Goal: Task Accomplishment & Management: Complete application form

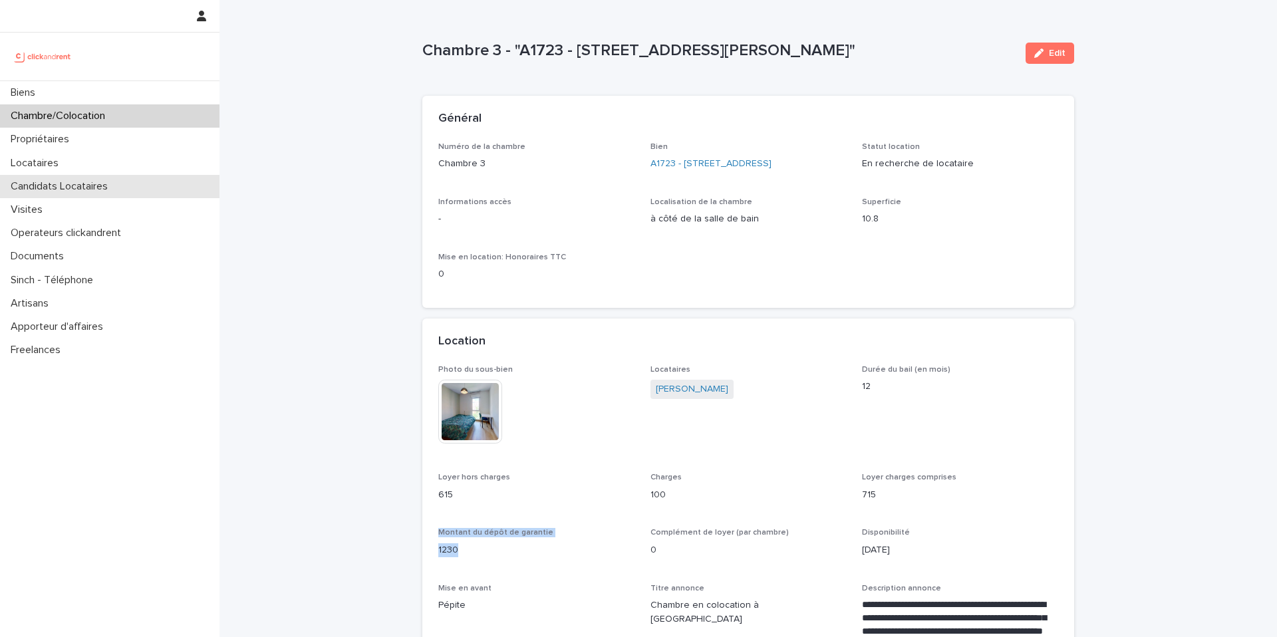
click at [77, 191] on p "Candidats Locataires" at bounding box center [61, 186] width 113 height 13
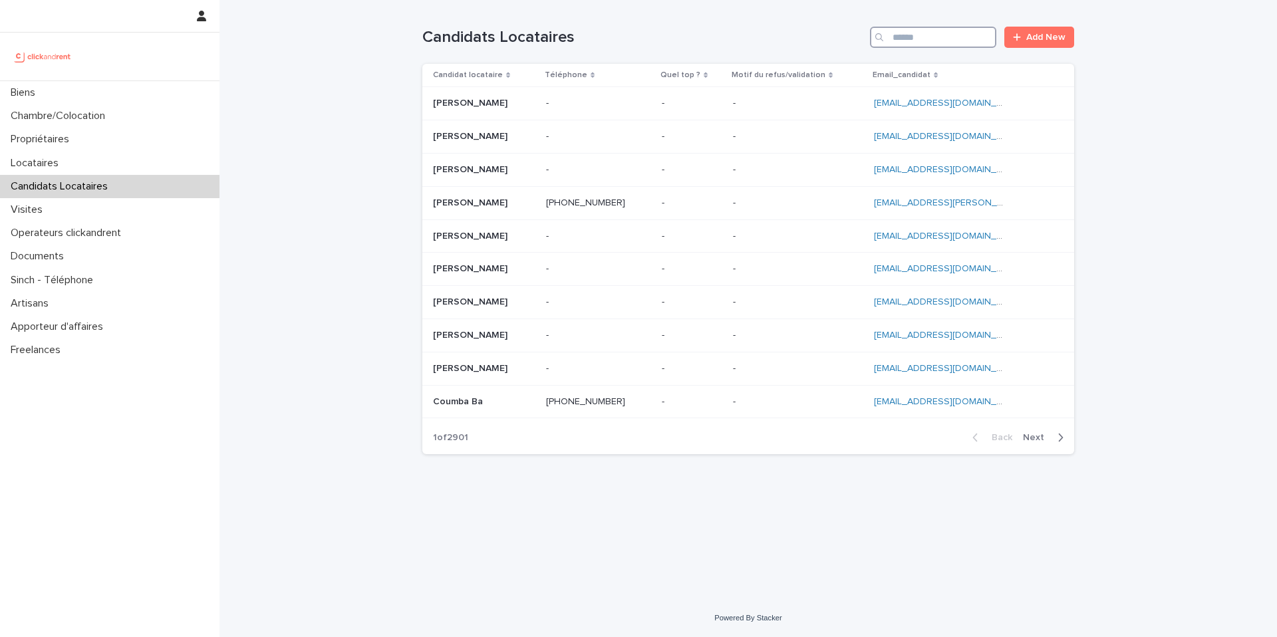
click at [934, 39] on input "Search" at bounding box center [933, 37] width 126 height 21
paste input "**********"
type input "**********"
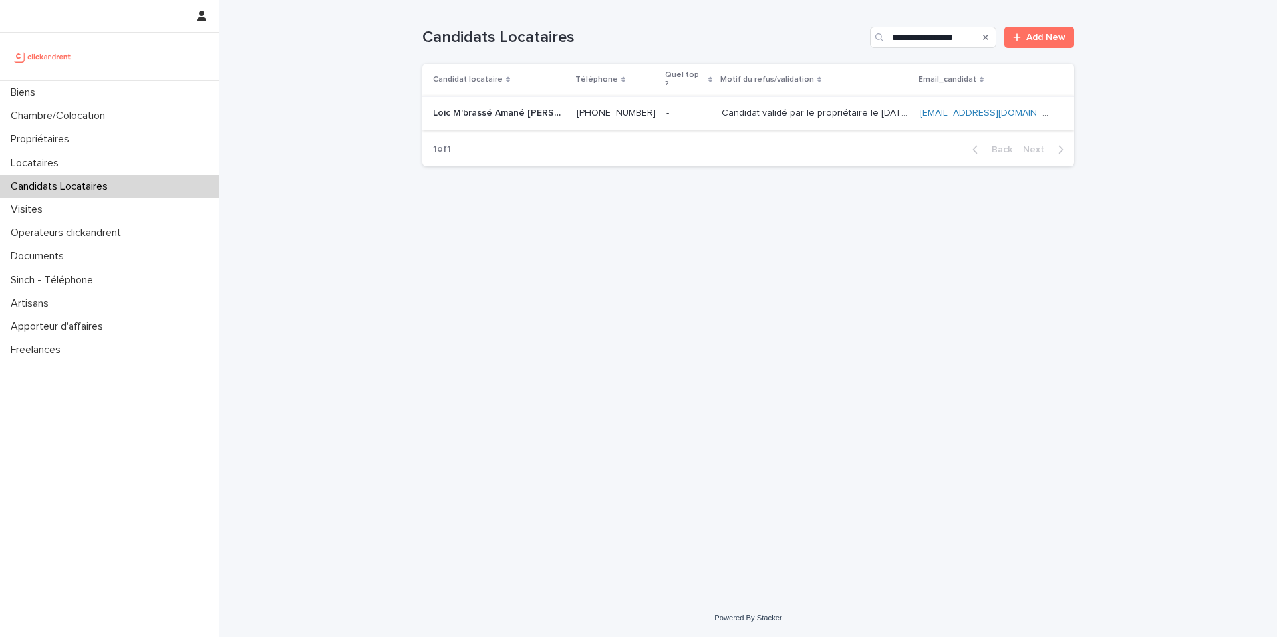
click at [814, 105] on p "Candidat validé par le propriétaire le [DATE]" at bounding box center [816, 112] width 190 height 14
click at [782, 105] on p "Candidat validé par le propriétaire le [DATE]" at bounding box center [816, 112] width 190 height 14
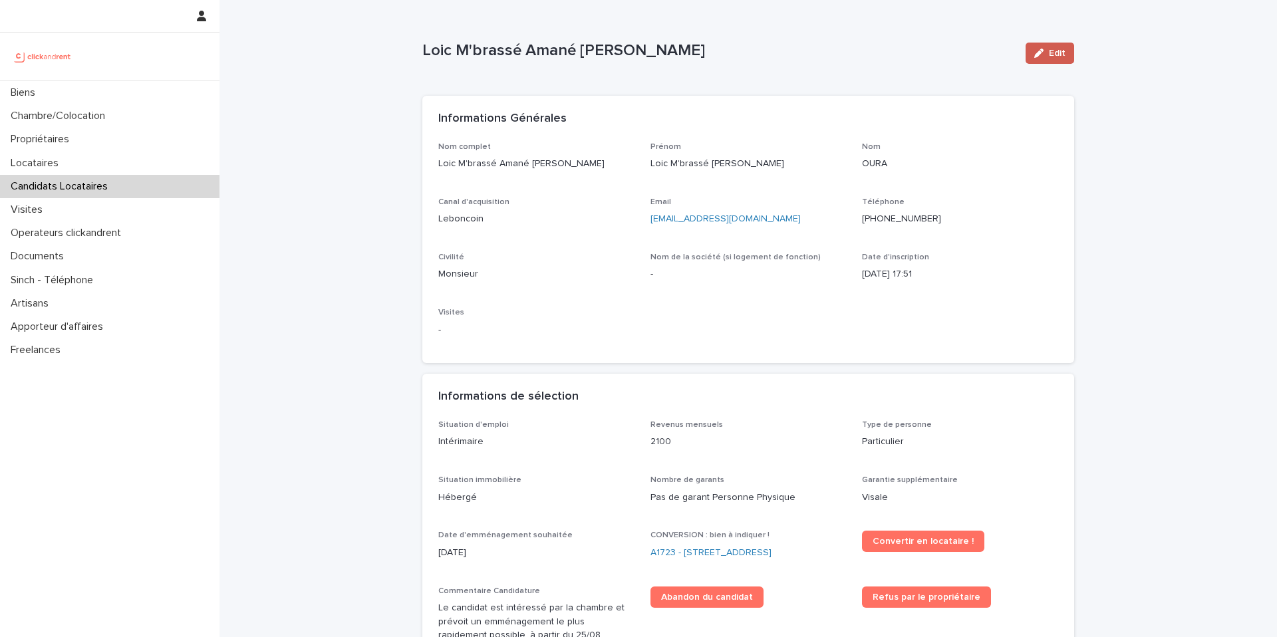
click at [1040, 60] on button "Edit" at bounding box center [1049, 53] width 49 height 21
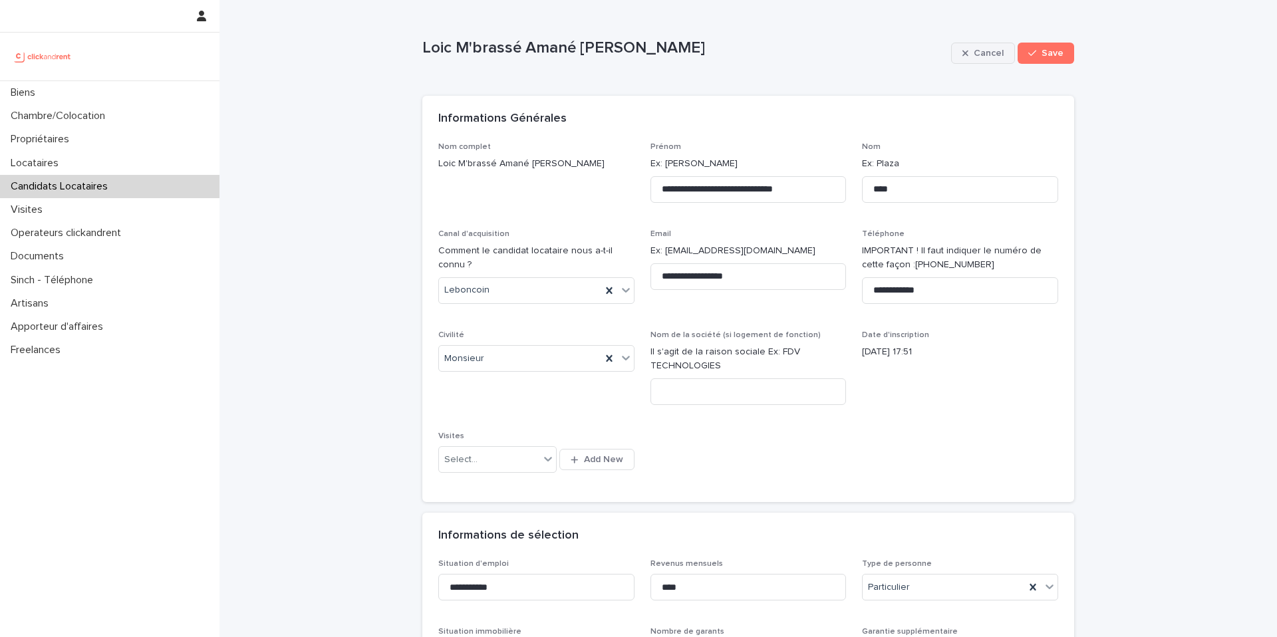
click at [975, 56] on span "Cancel" at bounding box center [988, 53] width 30 height 9
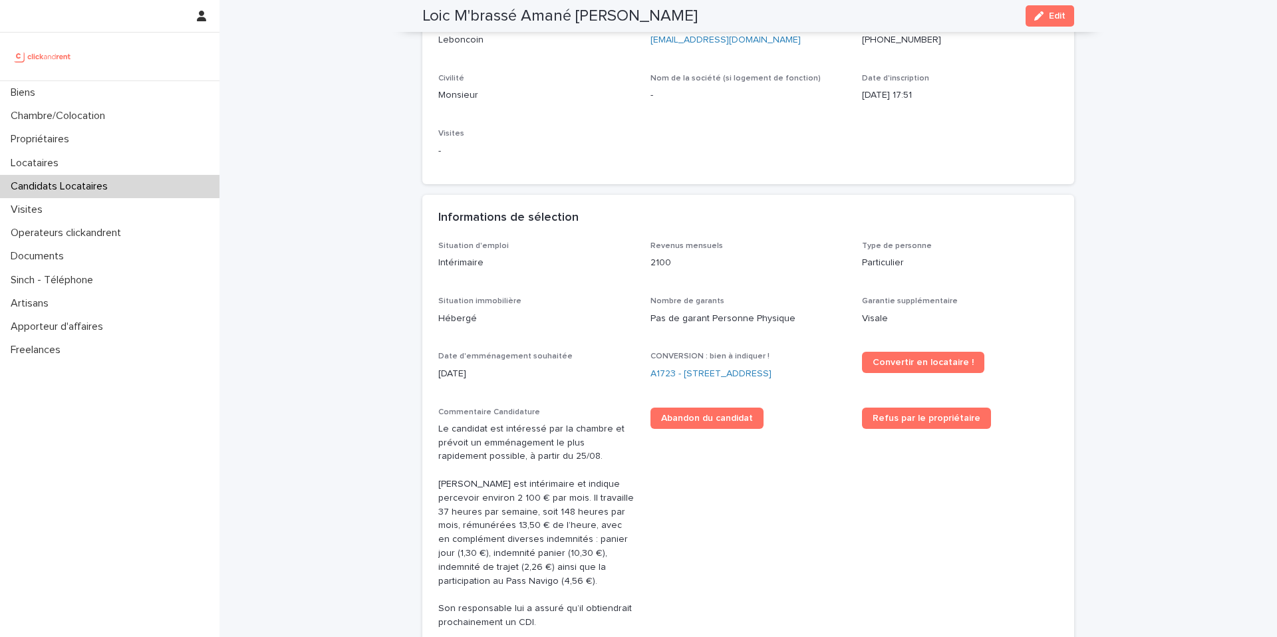
scroll to position [180, 0]
click at [936, 360] on span "Convertir en locataire !" at bounding box center [922, 360] width 101 height 9
click at [730, 371] on link "A1723 - [STREET_ADDRESS]" at bounding box center [710, 373] width 121 height 14
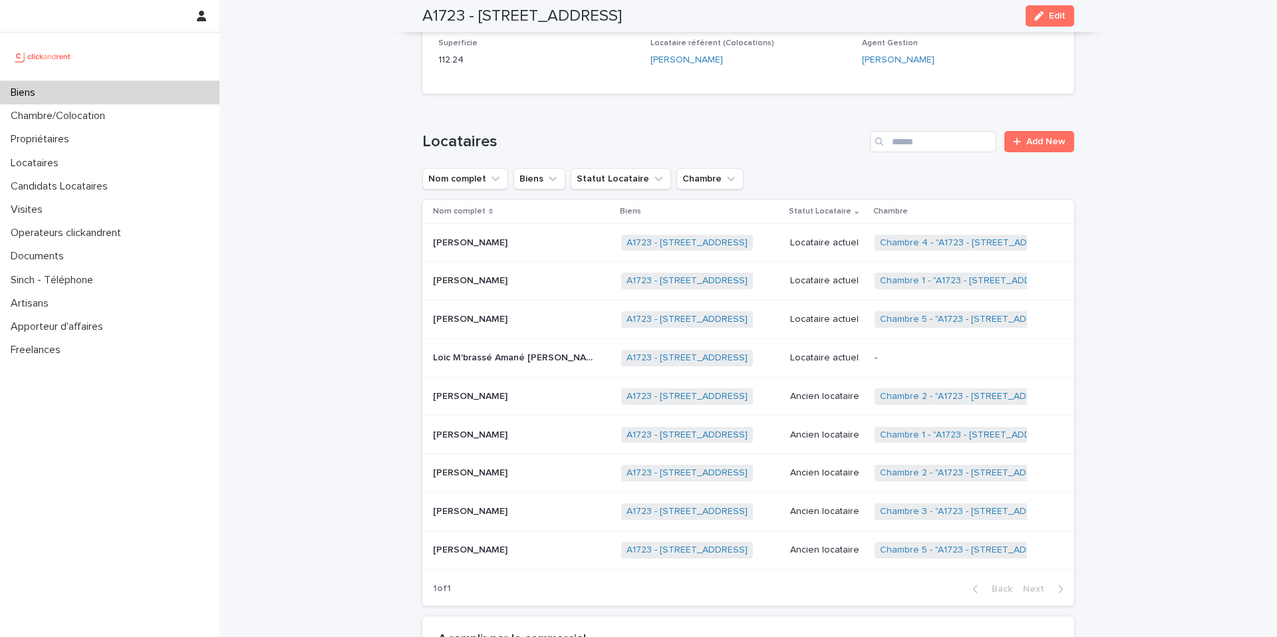
scroll to position [614, 0]
click at [505, 346] on div "Loic M'brassé Amané Jean-Philippe OURA Loic M'brassé Amané Jean-Philippe OURA" at bounding box center [522, 357] width 178 height 22
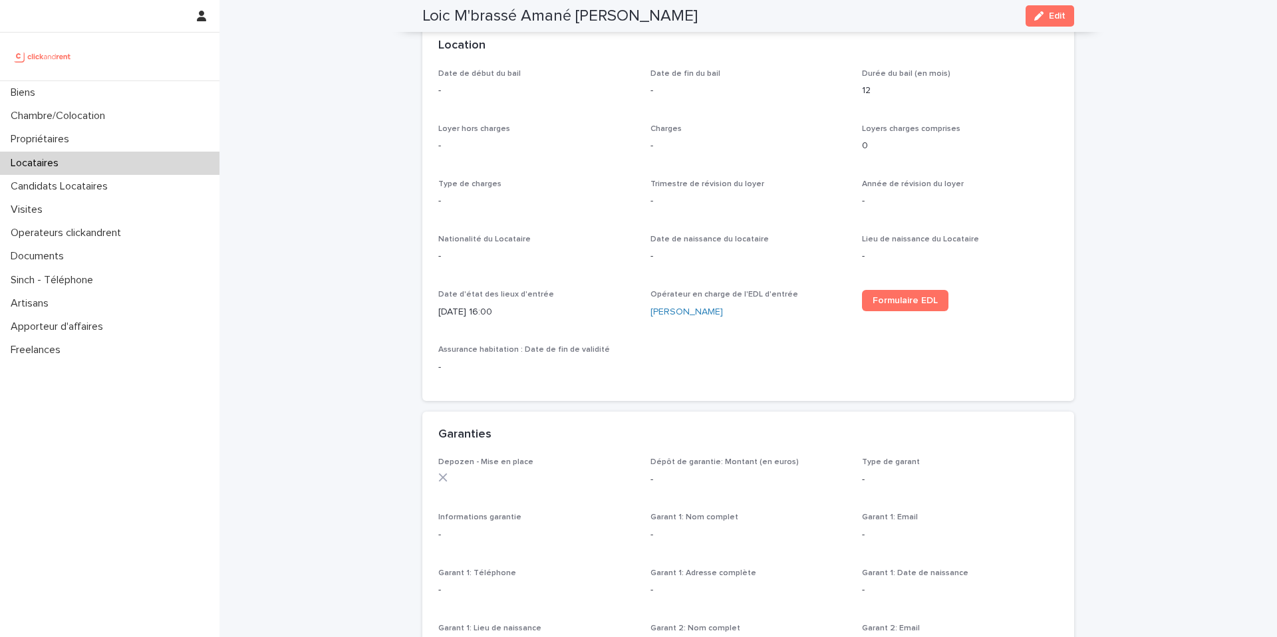
scroll to position [394, 0]
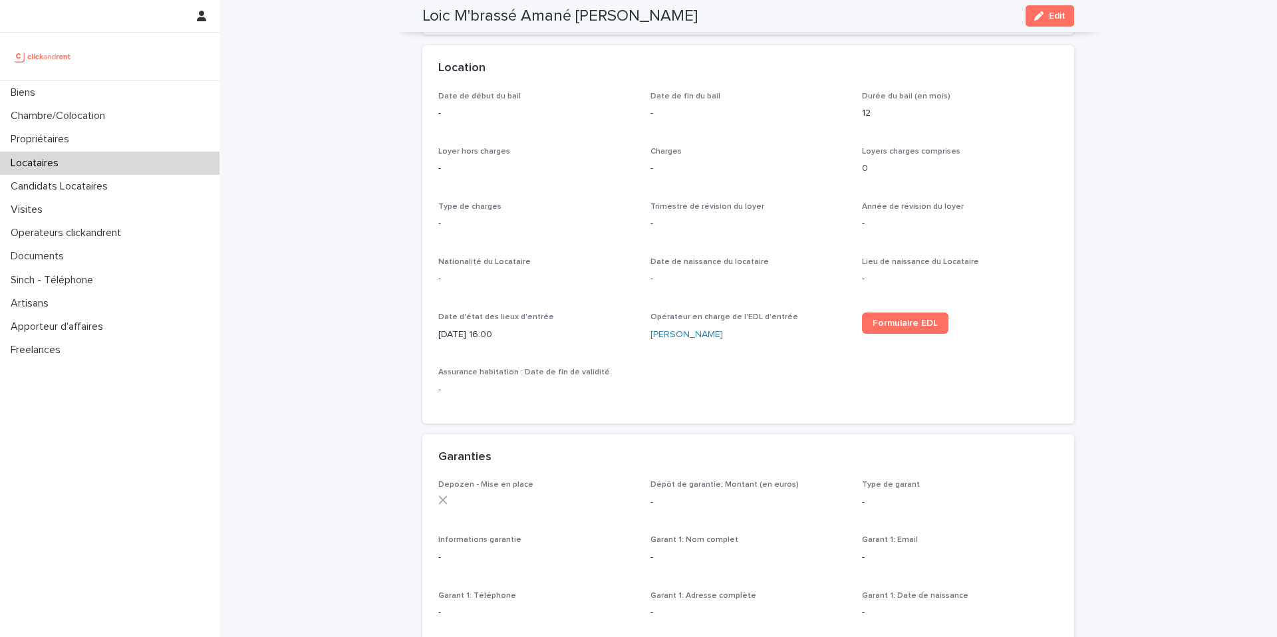
click at [908, 350] on span "Formulaire EDL" at bounding box center [960, 331] width 196 height 39
click at [919, 324] on span "Formulaire EDL" at bounding box center [904, 322] width 65 height 9
click at [1055, 18] on span "Edit" at bounding box center [1056, 15] width 17 height 9
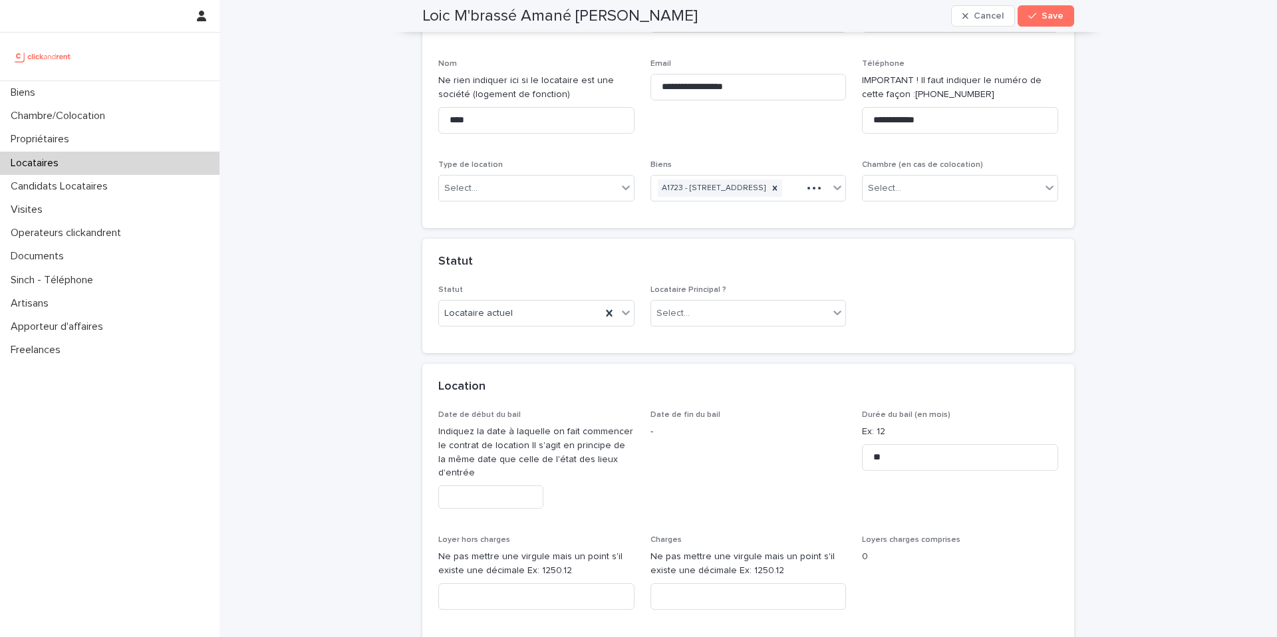
scroll to position [0, 0]
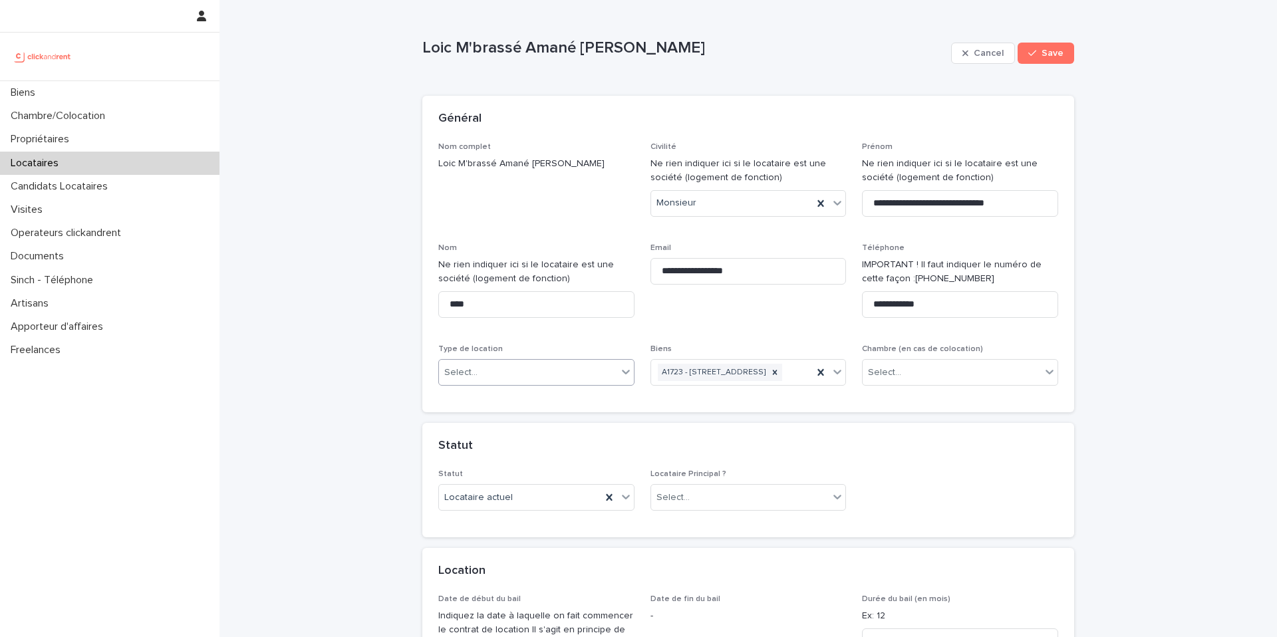
click at [513, 370] on div "Select..." at bounding box center [528, 373] width 178 height 22
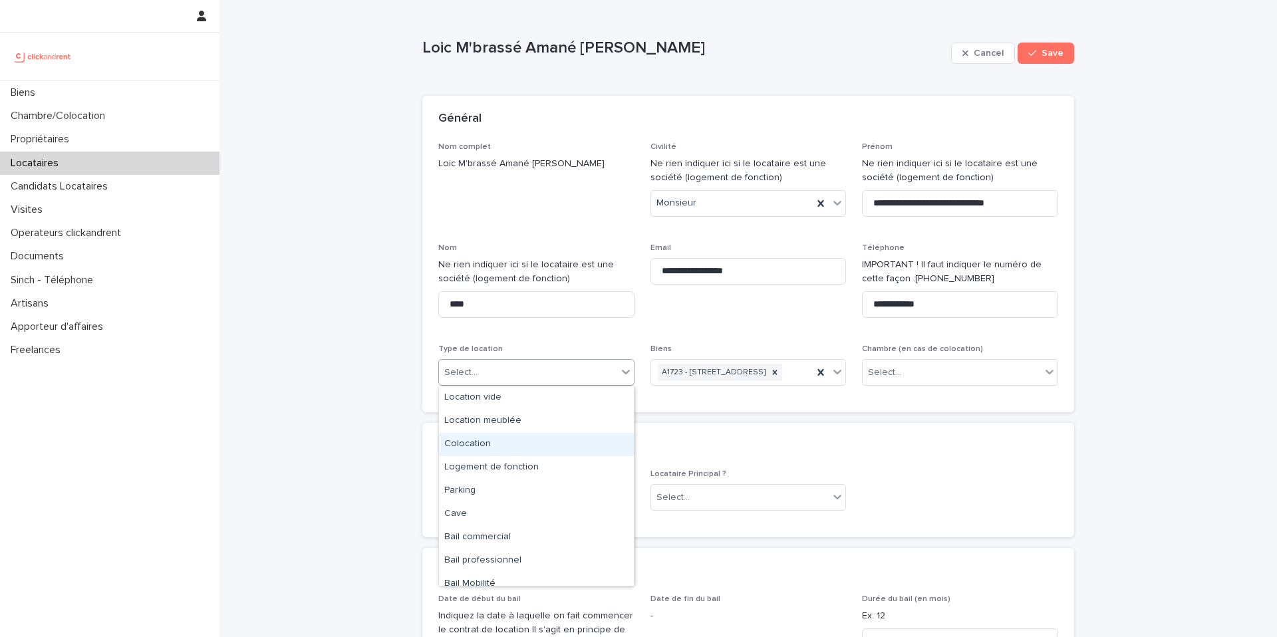
click at [498, 450] on div "Colocation" at bounding box center [536, 444] width 195 height 23
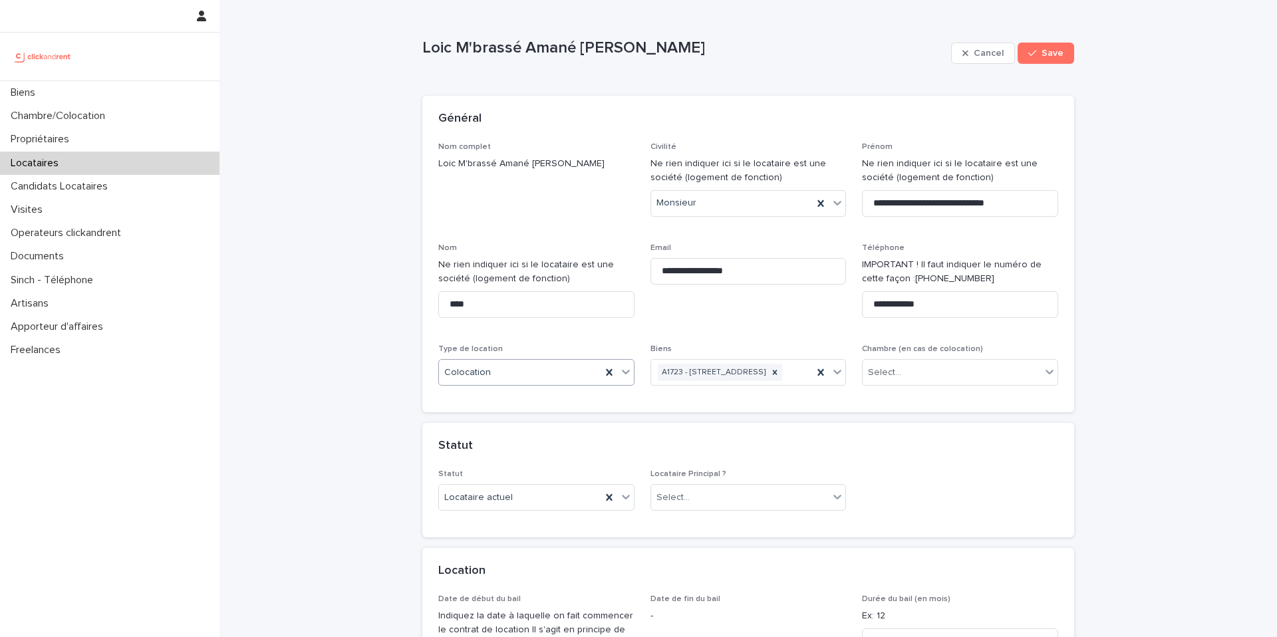
click at [548, 191] on span "Nom complet Loic M'brassé Amané Jean-Philippe OURA" at bounding box center [536, 184] width 196 height 85
click at [917, 372] on div "Select..." at bounding box center [951, 373] width 178 height 22
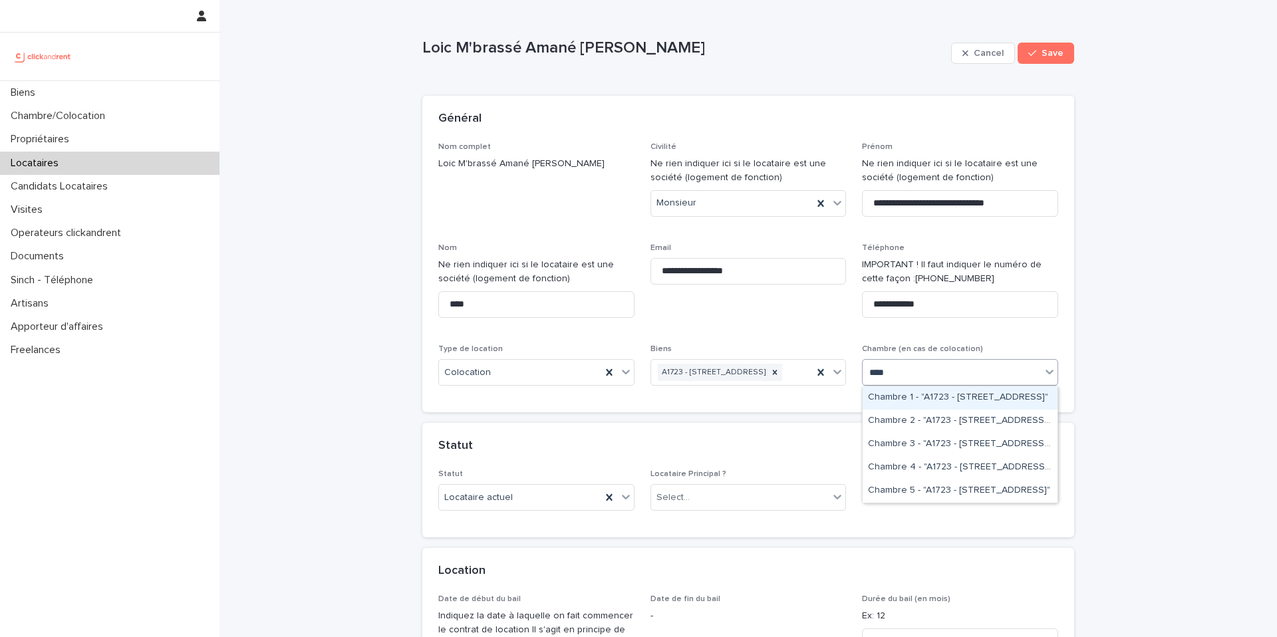
type input "*****"
click at [941, 442] on div "Chambre 3 - "A1723 - [STREET_ADDRESS][PERSON_NAME]"" at bounding box center [959, 444] width 195 height 23
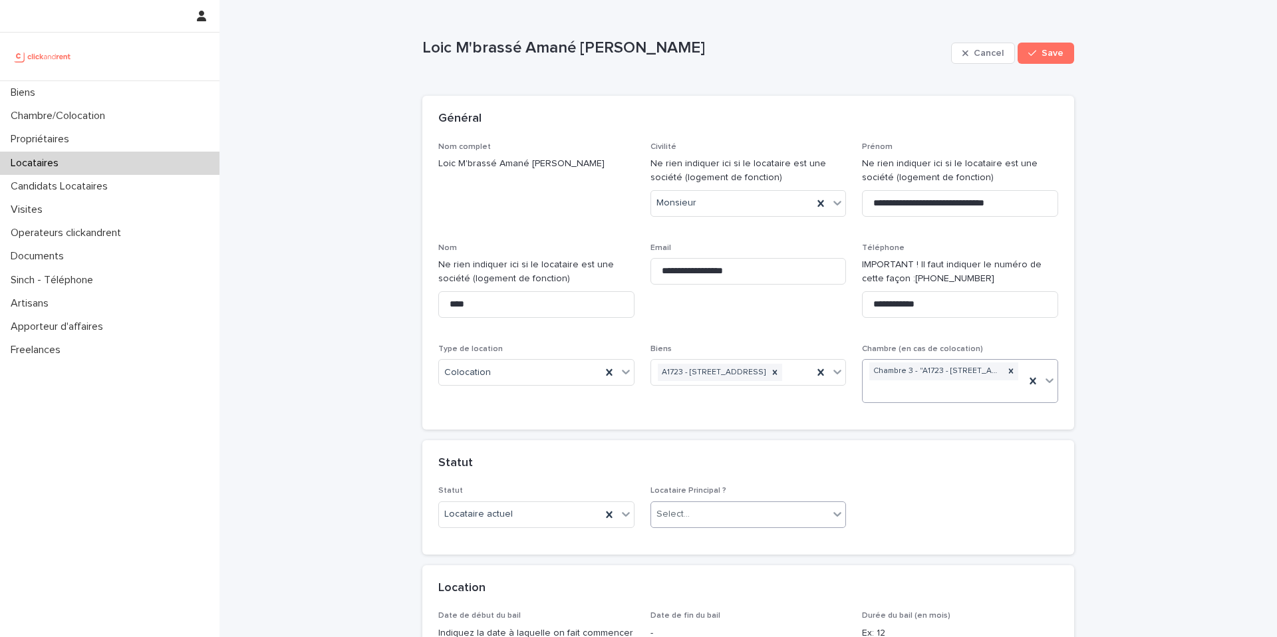
click at [716, 515] on div "Select..." at bounding box center [740, 514] width 178 height 22
click at [719, 545] on div "Locataire Principal" at bounding box center [748, 540] width 195 height 23
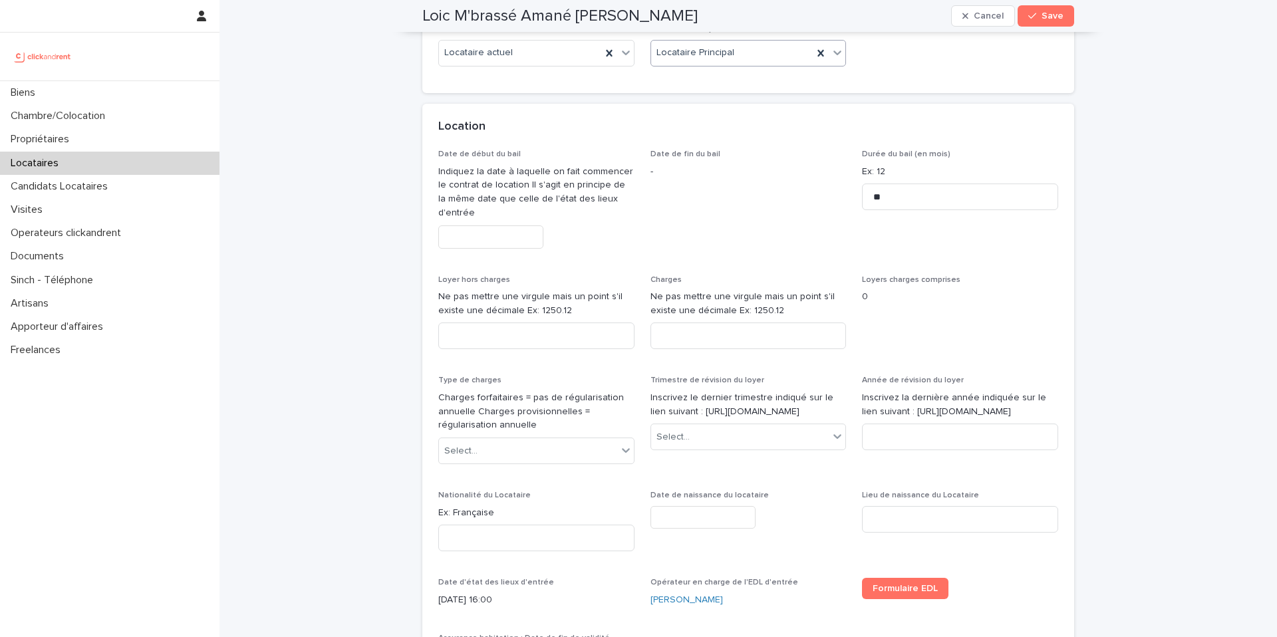
scroll to position [465, 0]
click at [531, 227] on input "text" at bounding box center [490, 233] width 105 height 23
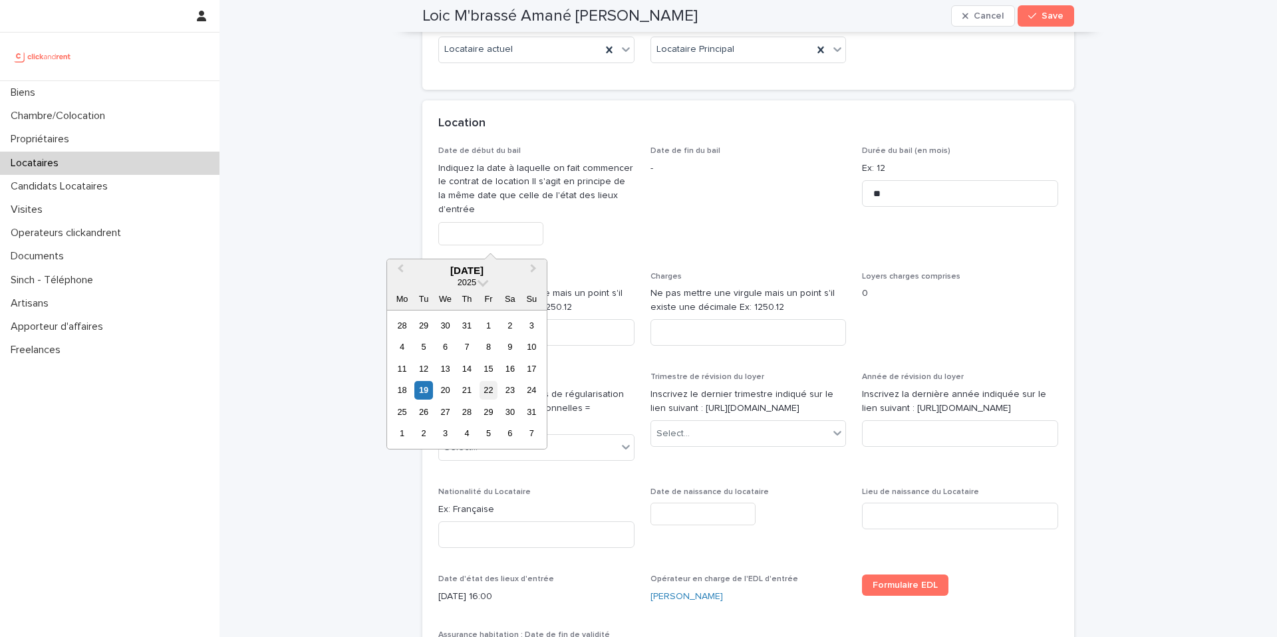
click at [493, 388] on div "22" at bounding box center [488, 390] width 18 height 18
type input "*********"
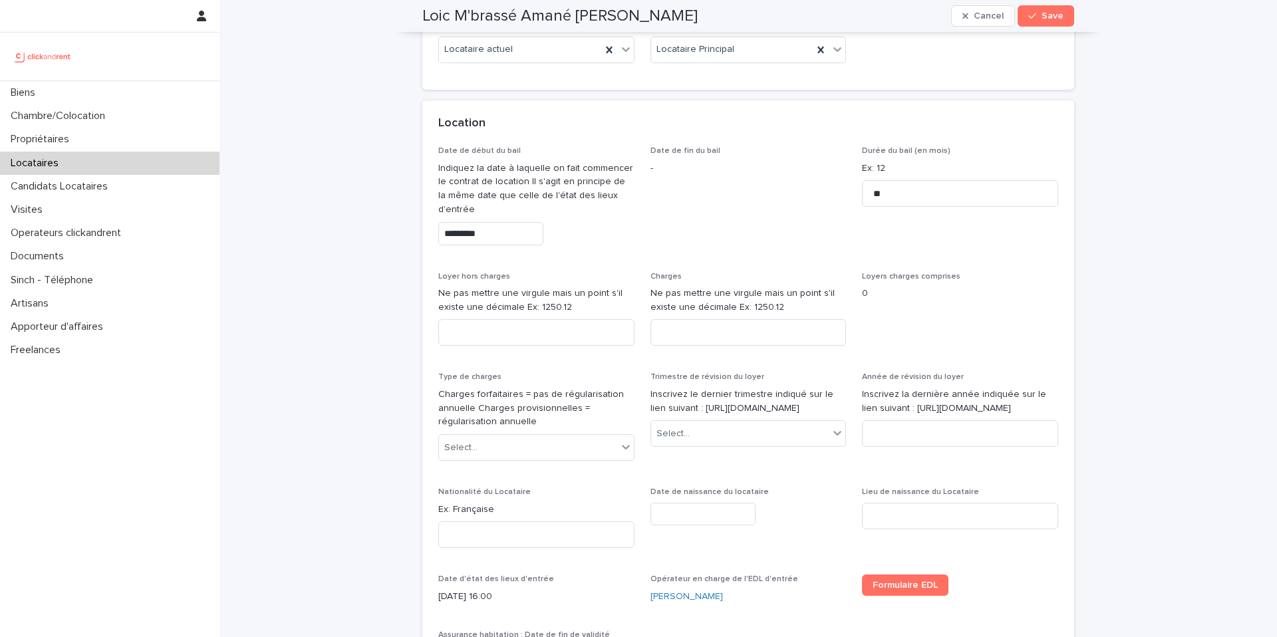
click at [704, 202] on span "Date de fin du bail -" at bounding box center [748, 200] width 196 height 109
click at [505, 336] on input at bounding box center [536, 332] width 196 height 27
click at [481, 336] on input at bounding box center [536, 332] width 196 height 27
type input "***"
click at [747, 328] on input at bounding box center [748, 332] width 196 height 27
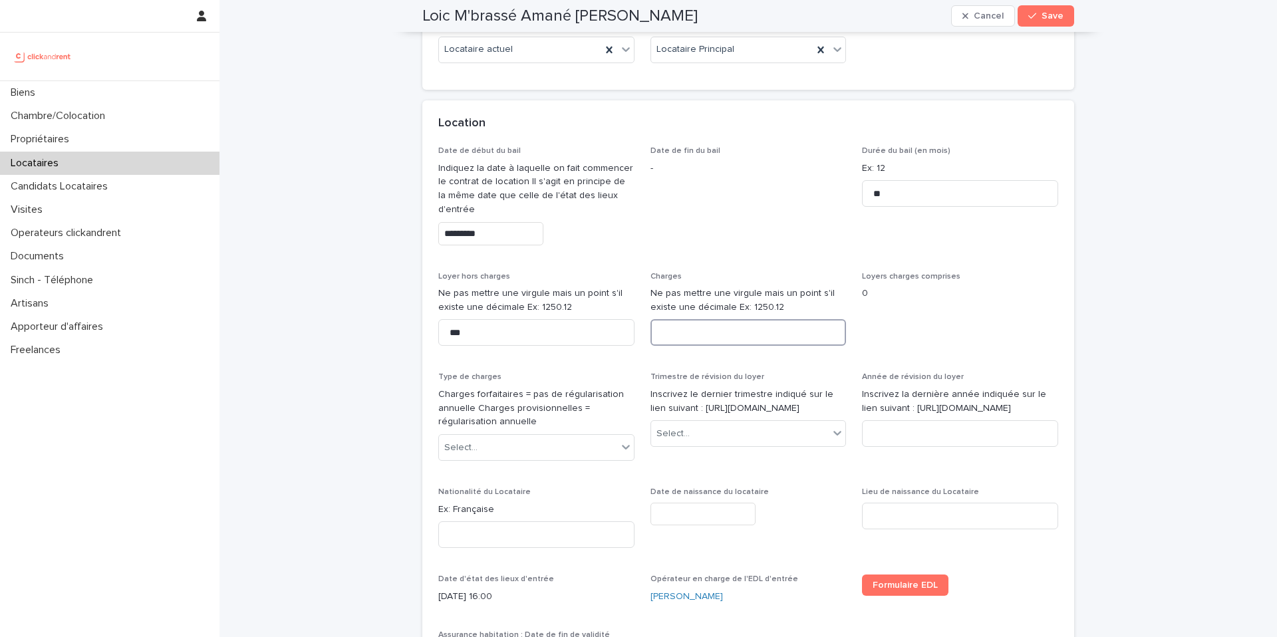
click at [747, 328] on input at bounding box center [748, 332] width 196 height 27
type input "***"
click at [928, 332] on span "Loyers charges comprises 0" at bounding box center [960, 314] width 196 height 85
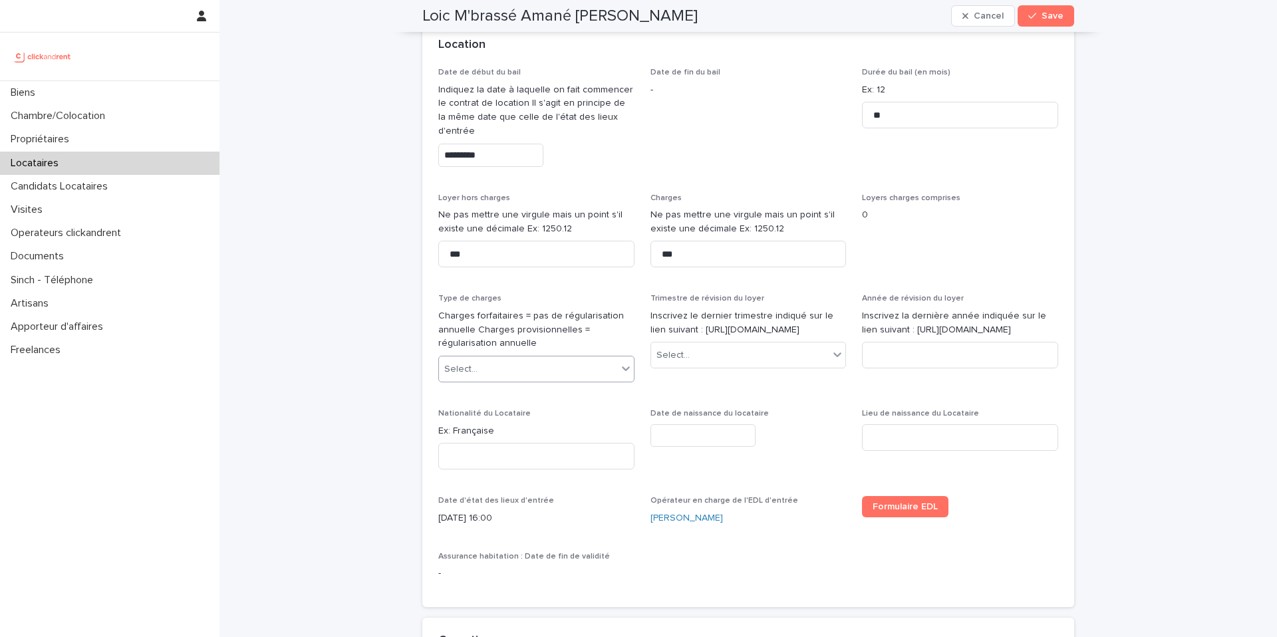
scroll to position [549, 0]
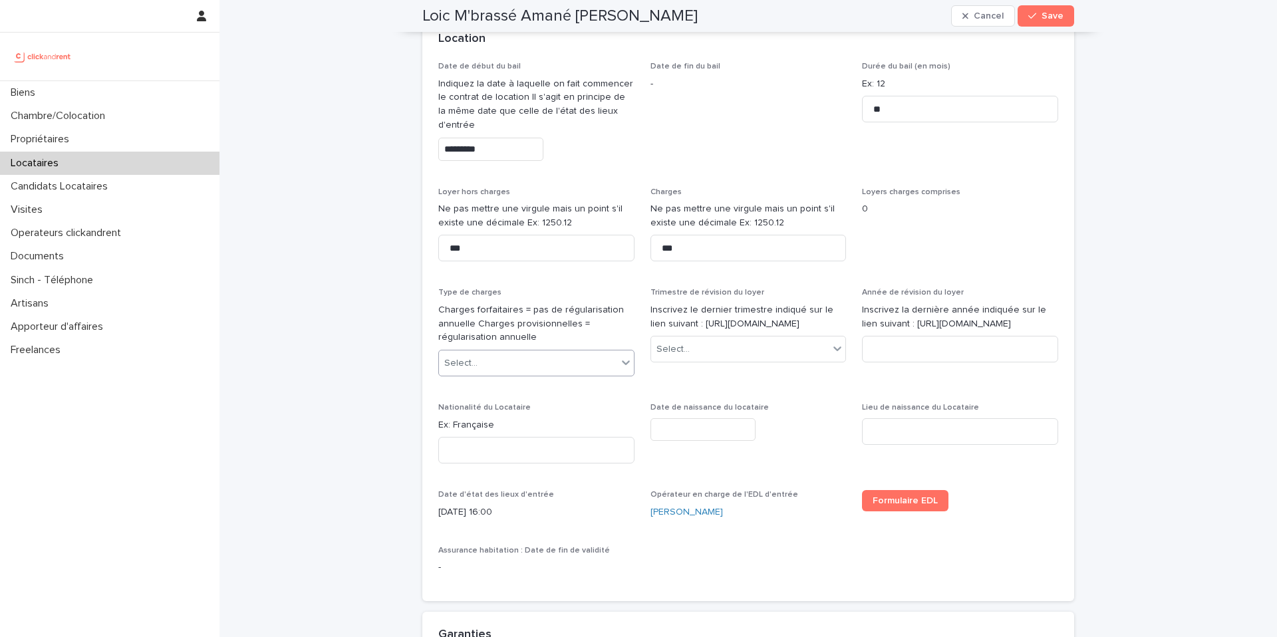
click at [528, 356] on div "Select..." at bounding box center [528, 363] width 178 height 22
click at [507, 406] on div "Provisions sur charges" at bounding box center [536, 411] width 195 height 23
drag, startPoint x: 687, startPoint y: 320, endPoint x: 754, endPoint y: 335, distance: 68.7
click at [754, 331] on p "Inscrivez le dernier trimestre indiqué sur le lien suivant : https://www.anil.o…" at bounding box center [748, 317] width 196 height 28
copy p "https://www.anil.org/outils/indices-et-plafonds/tableau-de-lirl/"
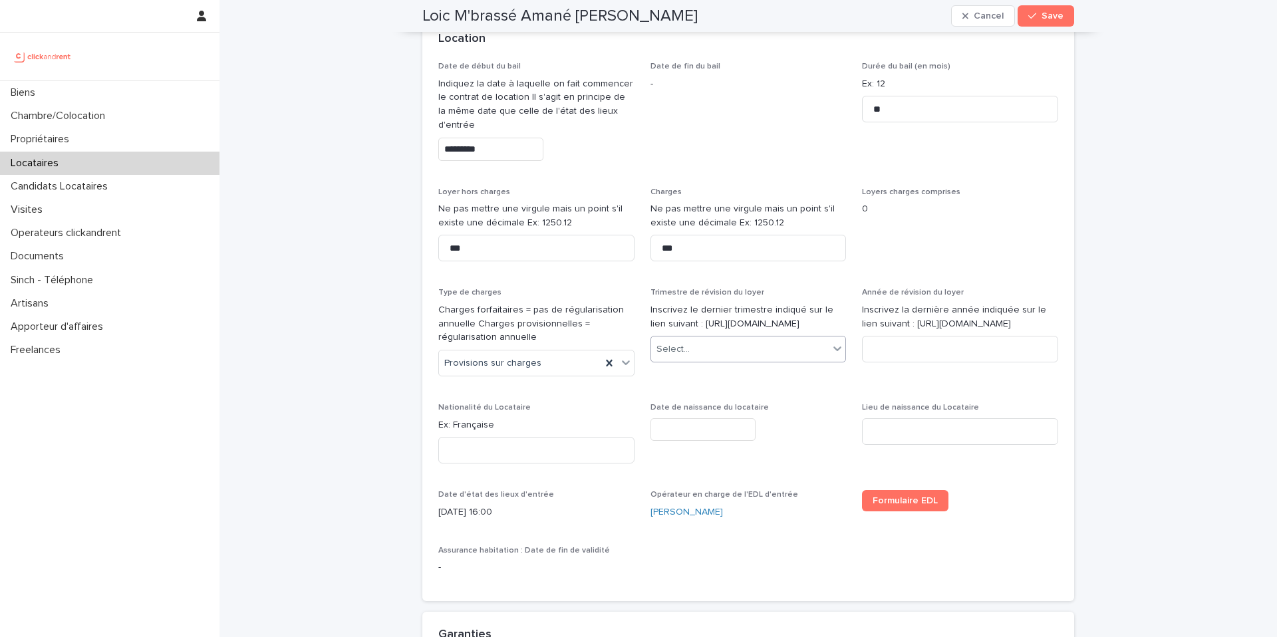
click at [719, 360] on div "Select..." at bounding box center [740, 349] width 178 height 22
click at [701, 410] on div "2ème trimestre" at bounding box center [748, 411] width 195 height 23
click at [892, 362] on input at bounding box center [960, 349] width 196 height 27
type input "****"
click at [1003, 233] on span "Loyers charges comprises 0" at bounding box center [960, 229] width 196 height 85
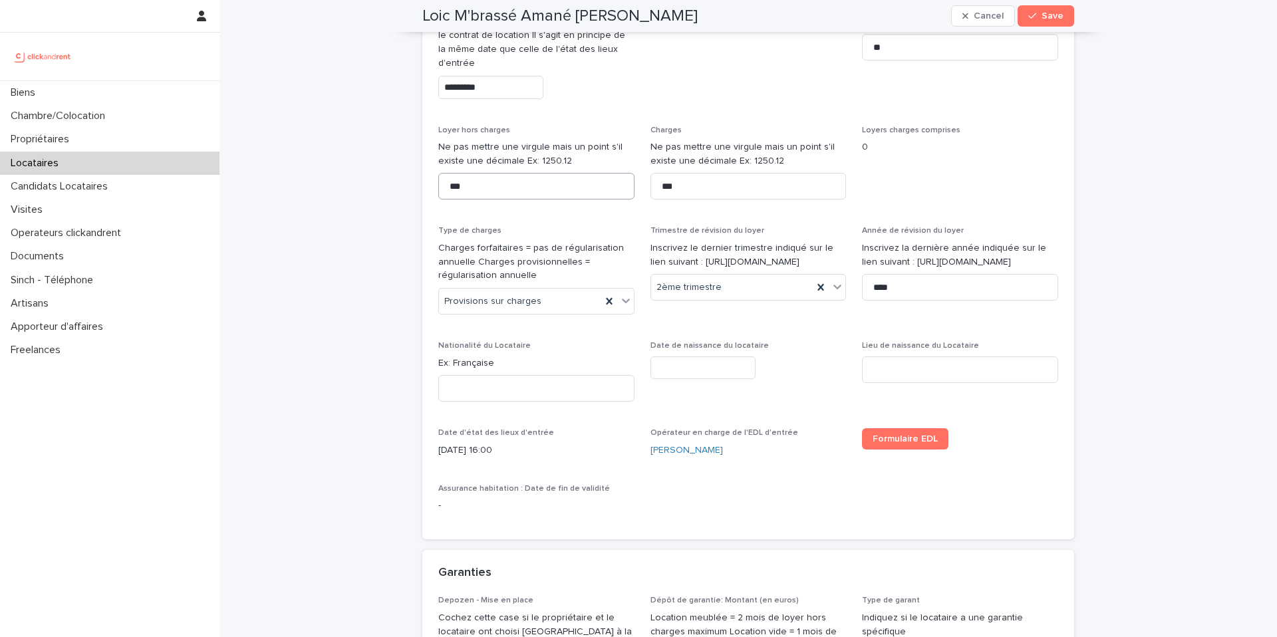
scroll to position [611, 0]
click at [473, 361] on p "Ex: Française" at bounding box center [536, 363] width 196 height 14
copy p "Française"
click at [493, 385] on input at bounding box center [536, 388] width 196 height 27
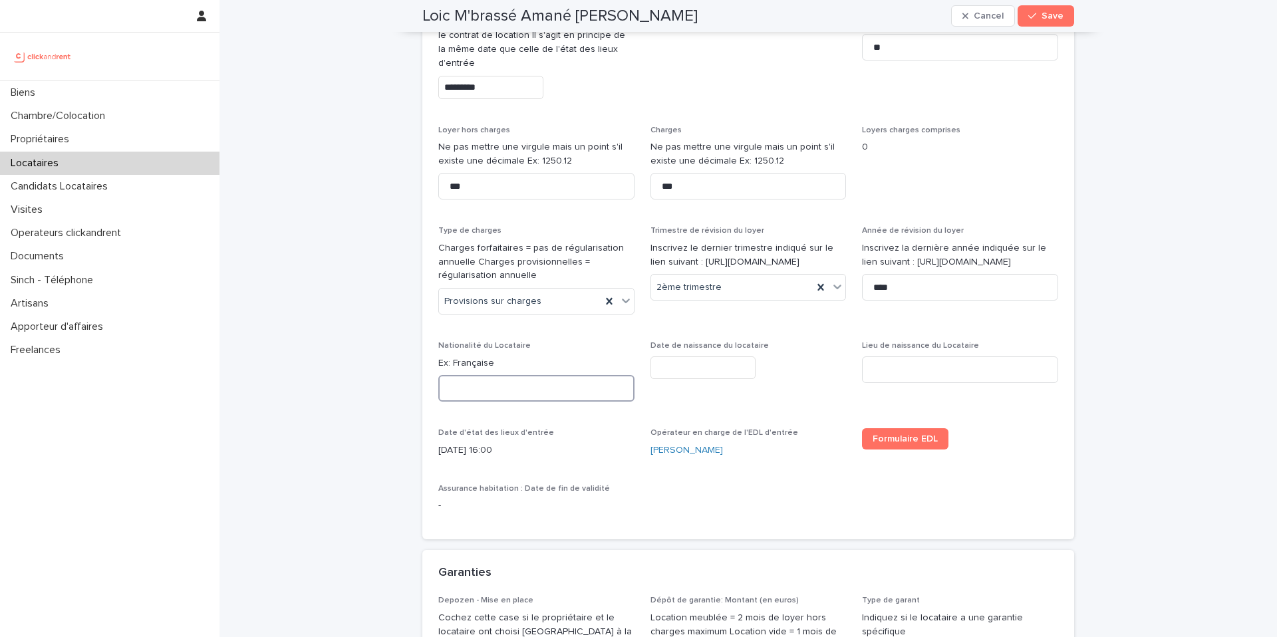
paste input "*********"
type input "*********"
click at [723, 370] on input "text" at bounding box center [702, 367] width 105 height 23
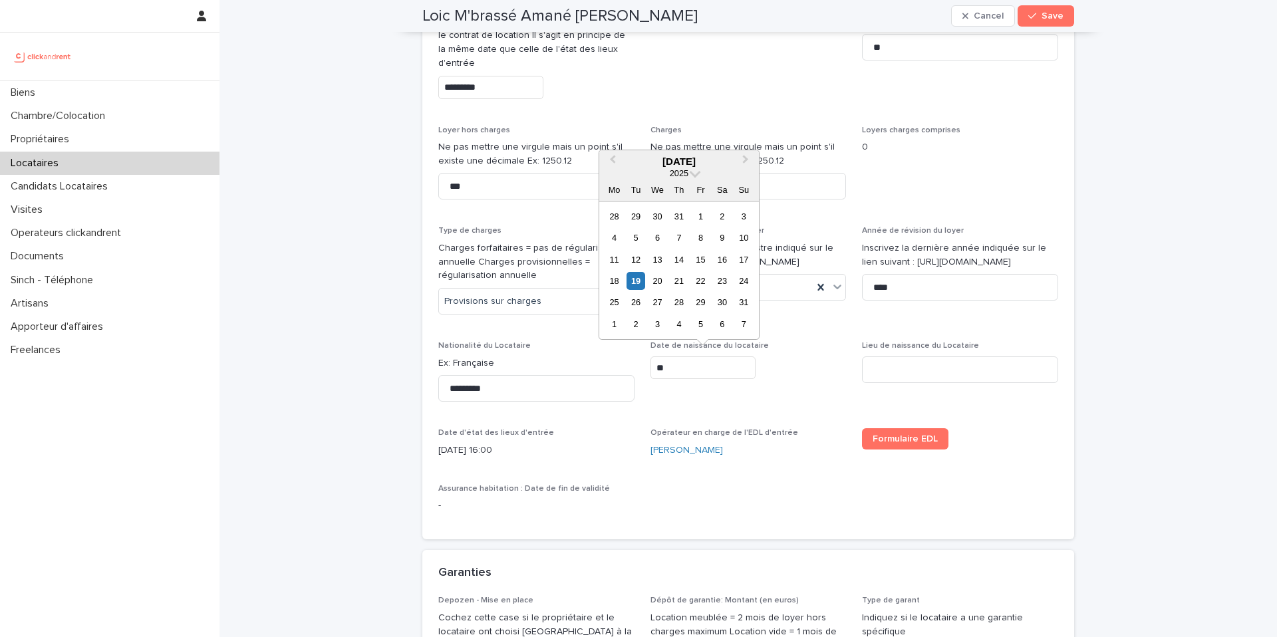
type input "*"
type input "**********"
click at [654, 259] on div "11" at bounding box center [657, 260] width 18 height 18
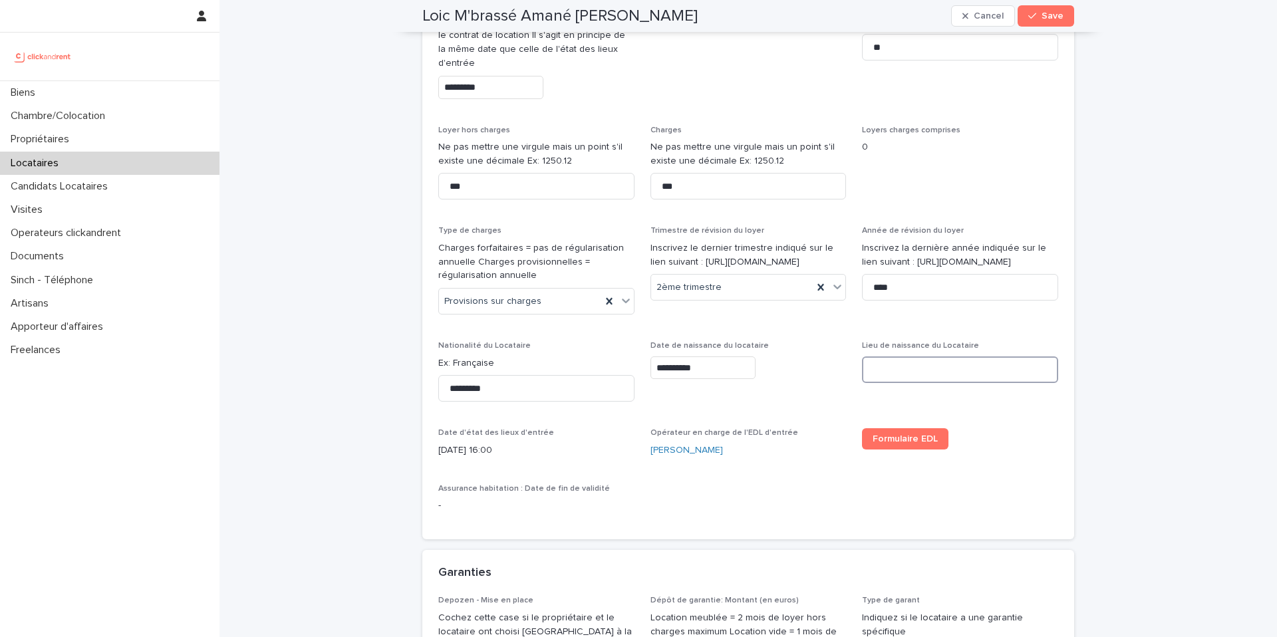
click at [968, 370] on input at bounding box center [960, 369] width 196 height 27
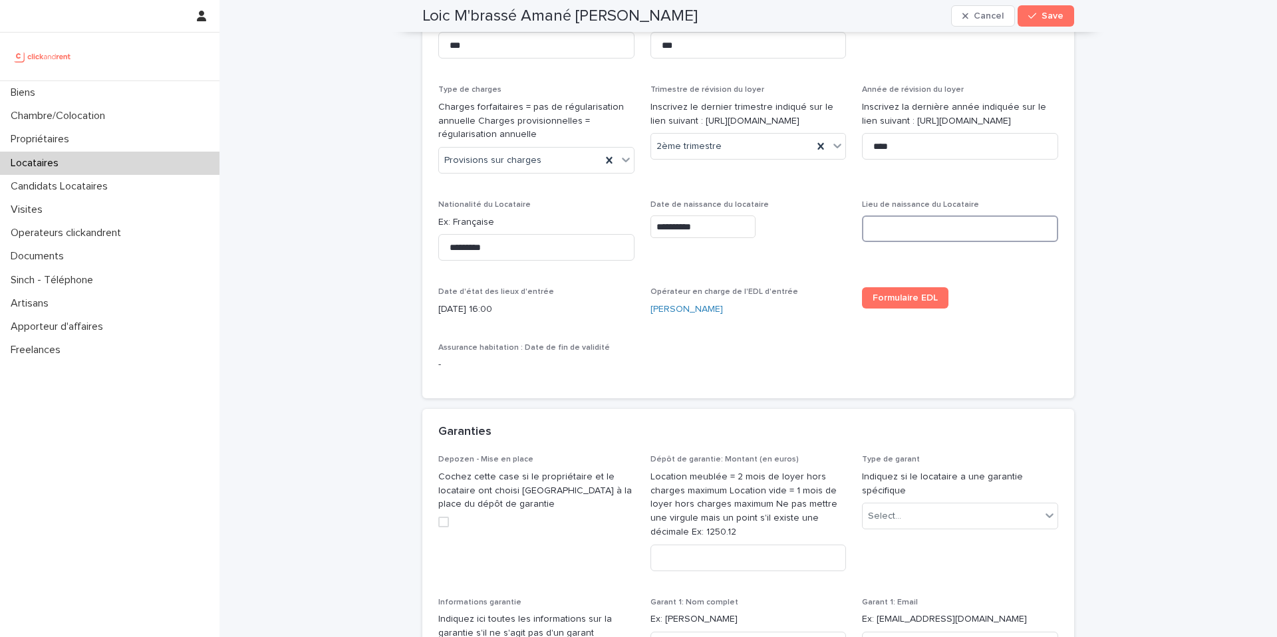
scroll to position [753, 0]
type input "**********"
click at [1027, 332] on div "Date de début du bail Indiquez la date à laquelle on fait commencer le contrat …" at bounding box center [748, 119] width 620 height 523
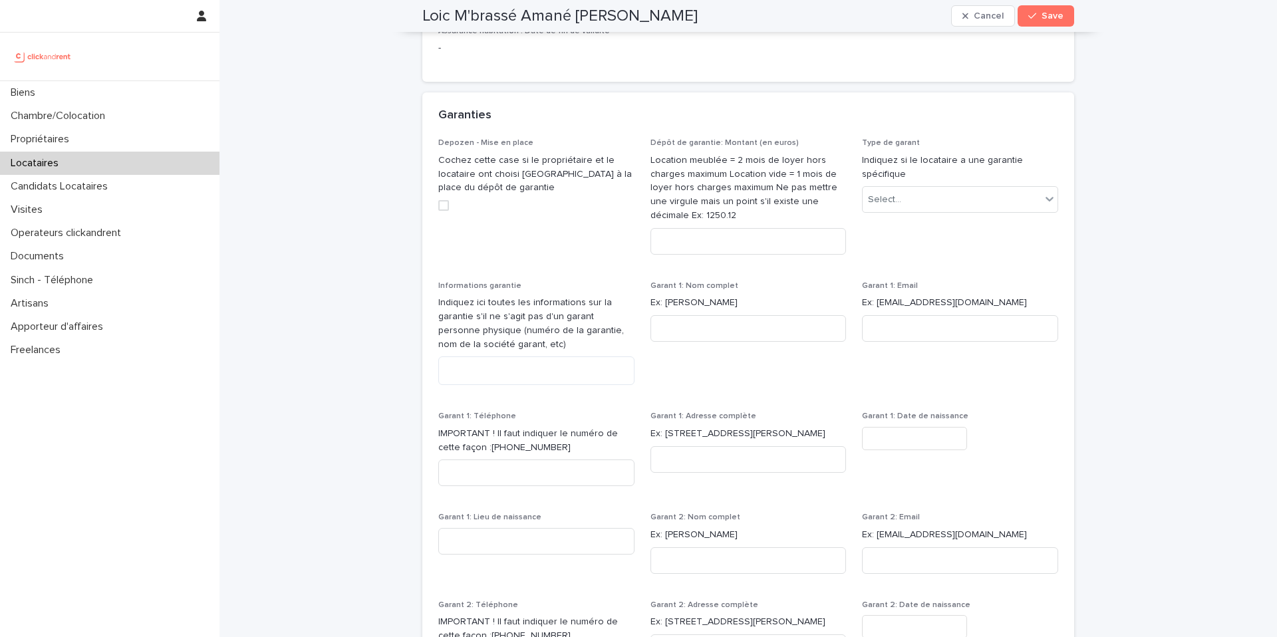
scroll to position [1071, 0]
click at [914, 203] on div "Select..." at bounding box center [951, 197] width 178 height 22
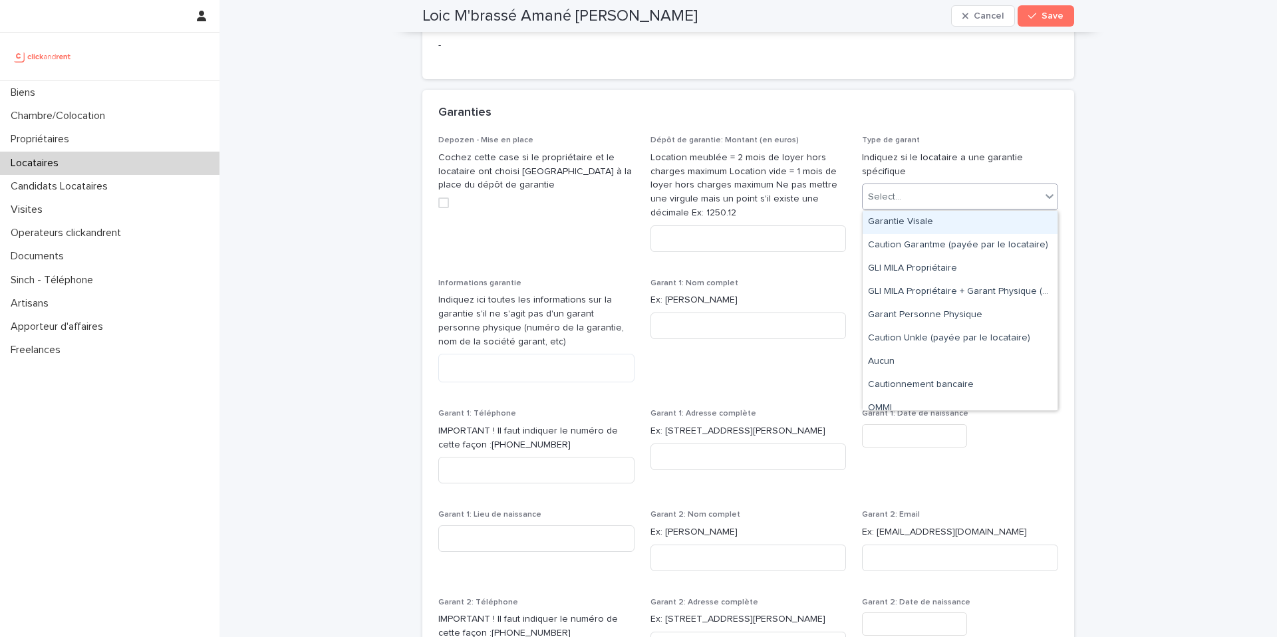
click at [913, 223] on div "Garantie Visale" at bounding box center [959, 222] width 195 height 23
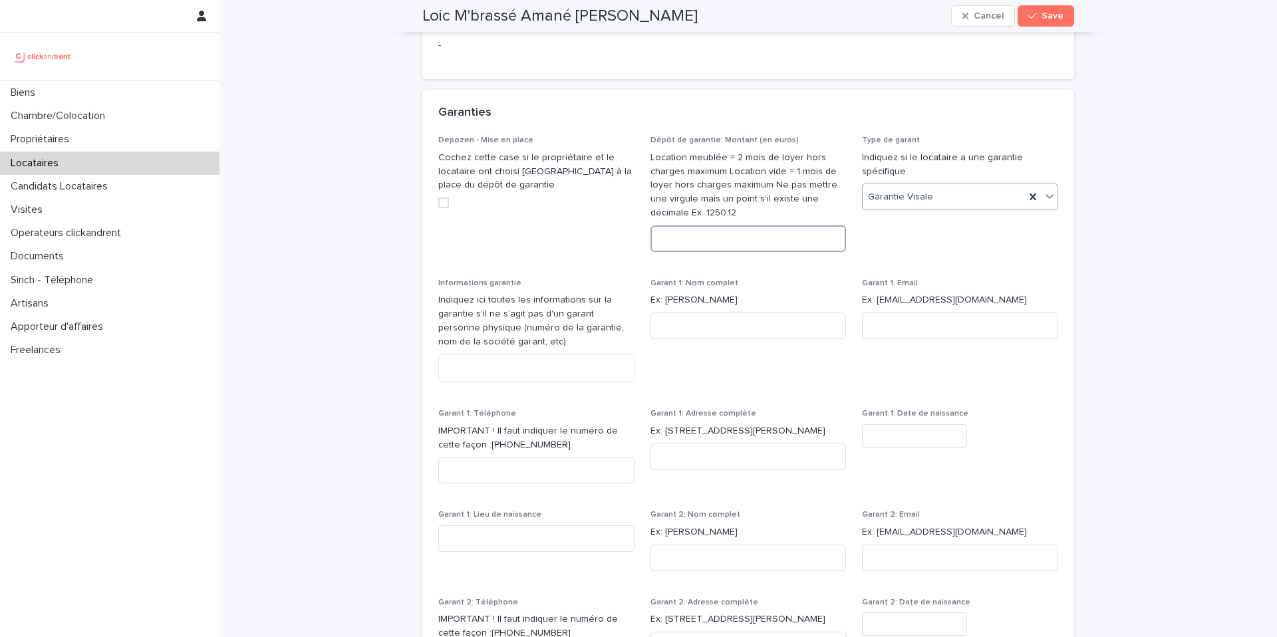
click at [728, 249] on input at bounding box center [748, 238] width 196 height 27
type input "****"
click at [931, 244] on span "Type de garant Indiquez si le locataire a une garantie spécifique Garantie Visa…" at bounding box center [960, 199] width 196 height 126
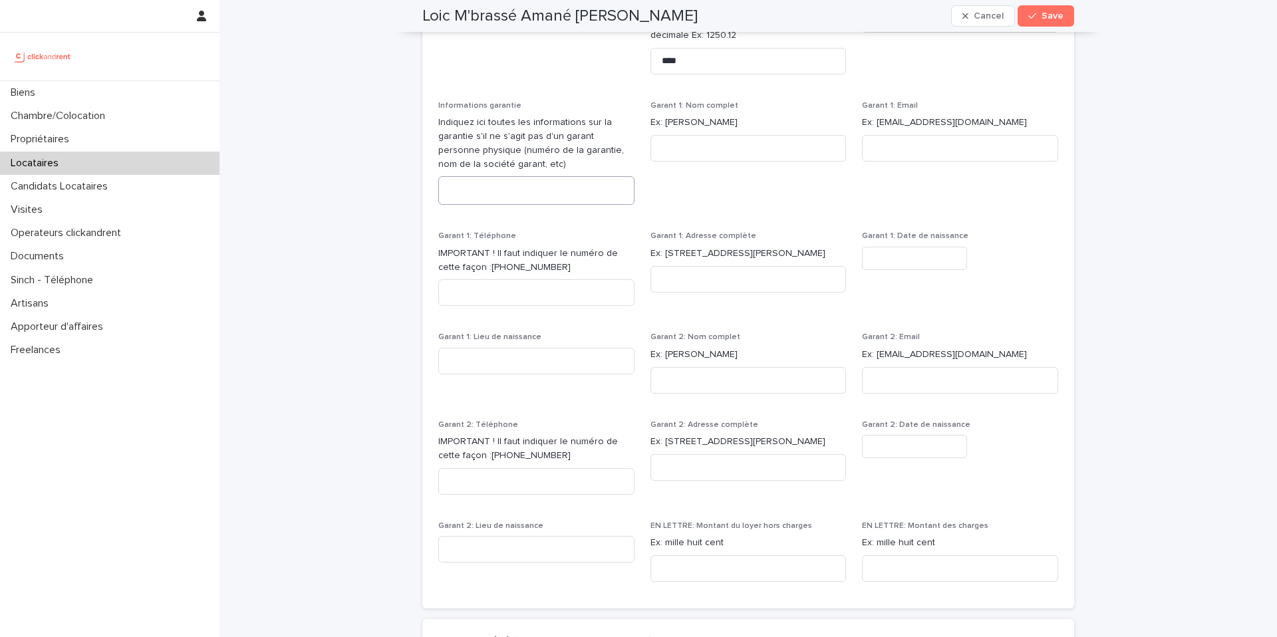
scroll to position [1245, 0]
click at [525, 205] on textarea at bounding box center [536, 194] width 196 height 29
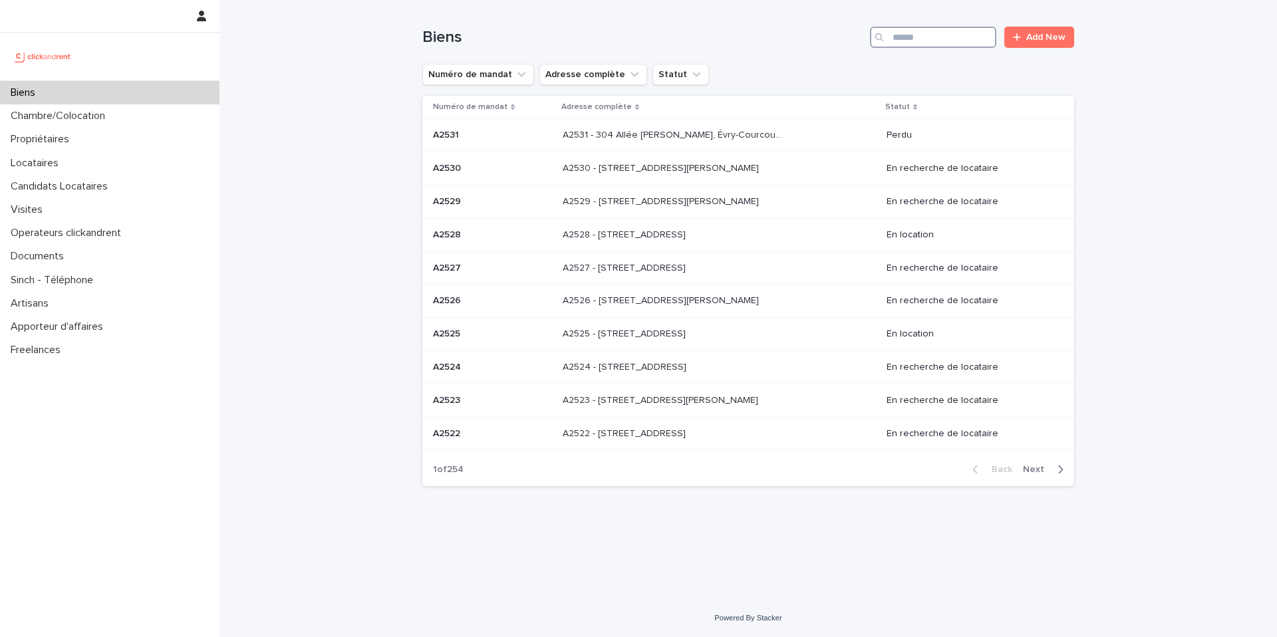
click at [953, 42] on input "Search" at bounding box center [933, 37] width 126 height 21
paste input "**********"
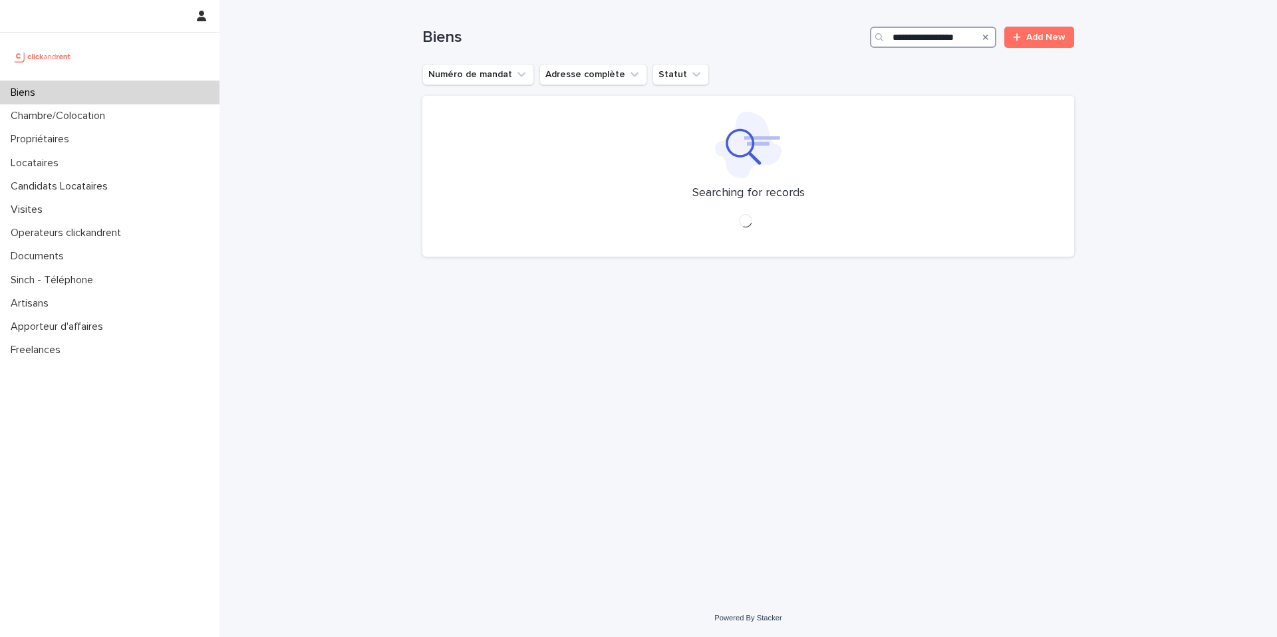
type input "**********"
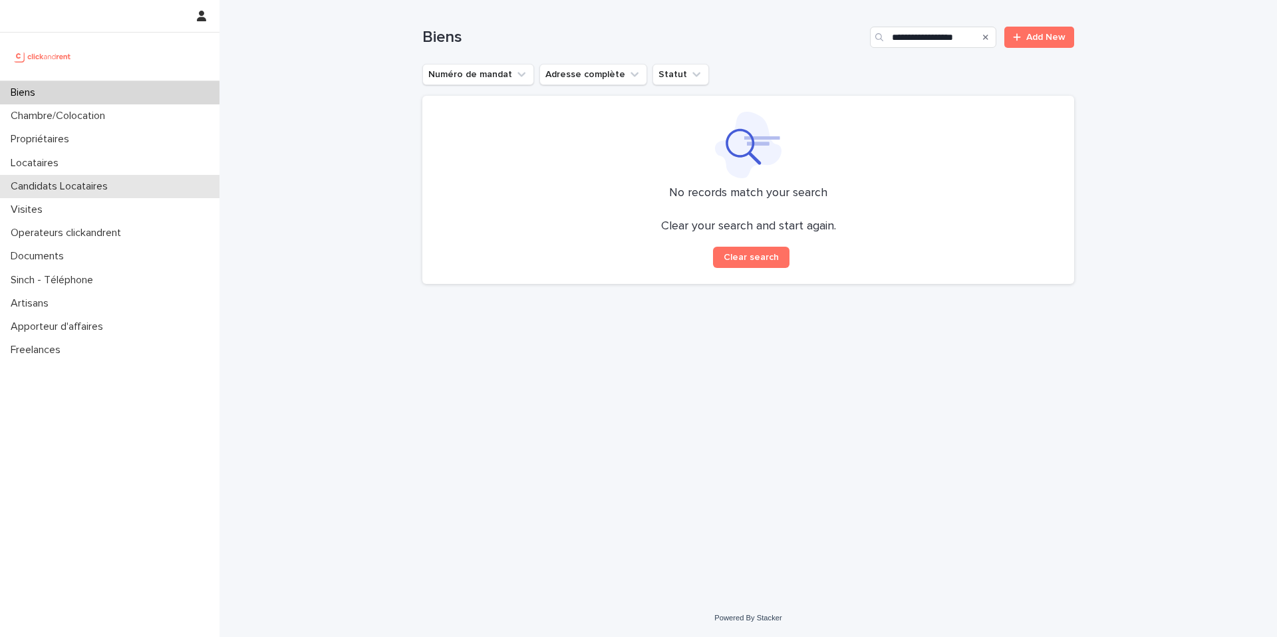
click at [88, 189] on p "Candidats Locataires" at bounding box center [61, 186] width 113 height 13
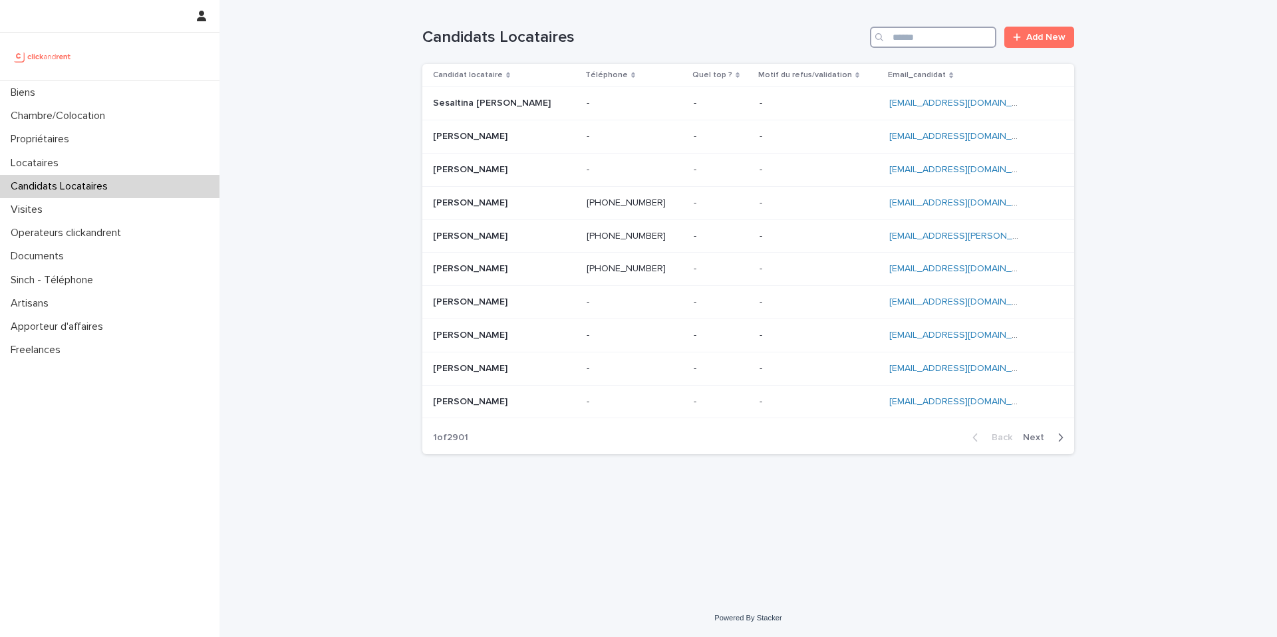
click at [920, 46] on input "Search" at bounding box center [933, 37] width 126 height 21
paste input "**********"
type input "**********"
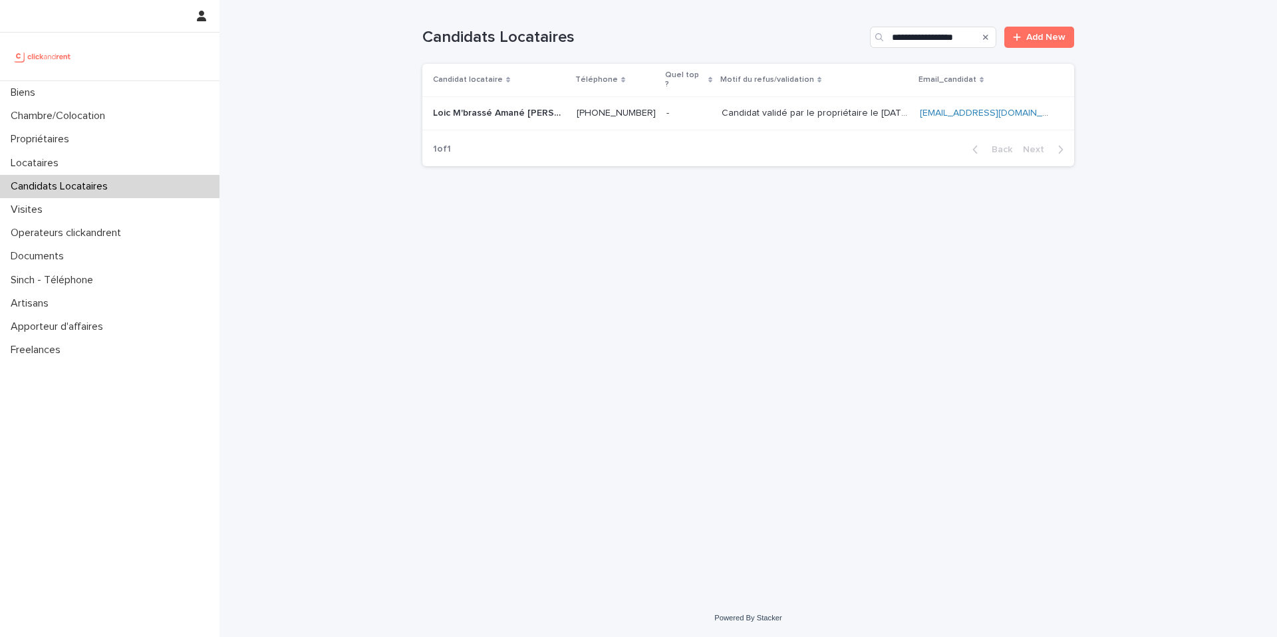
click at [803, 102] on div "Candidat validé par le propriétaire le [DATE] Candidat validé par le propriétai…" at bounding box center [814, 113] width 187 height 22
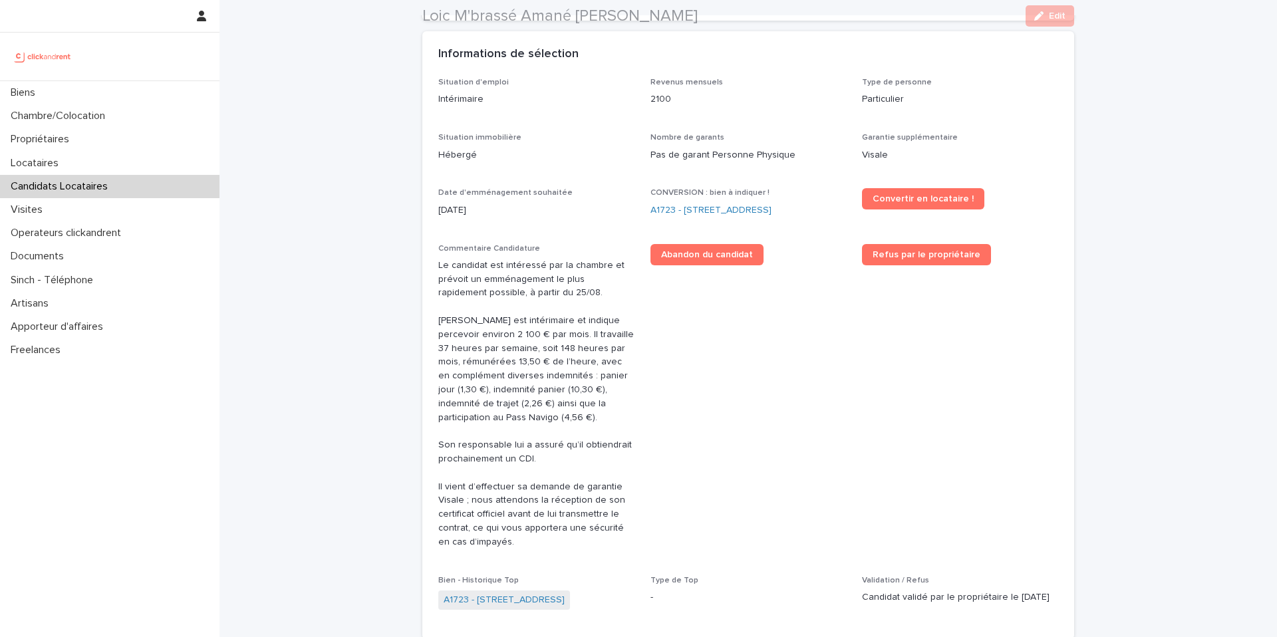
scroll to position [366, 0]
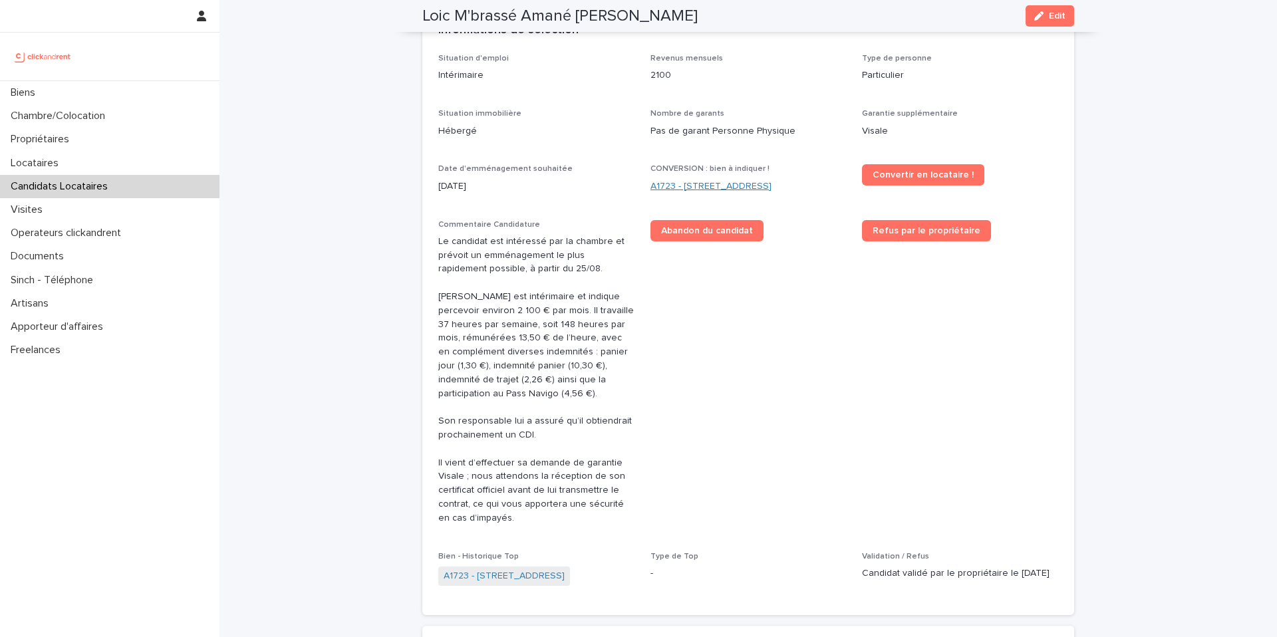
click at [707, 191] on link "A1723 - [STREET_ADDRESS]" at bounding box center [710, 187] width 121 height 14
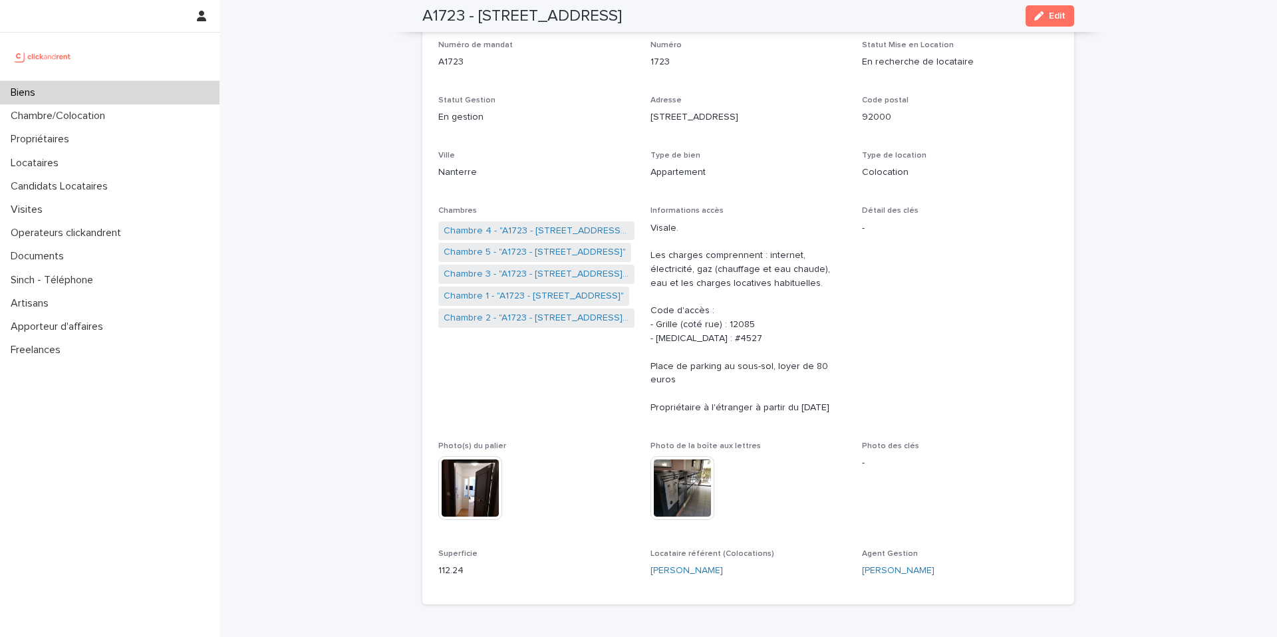
scroll to position [101, 0]
click at [511, 274] on link "Chambre 3 - "A1723 - [STREET_ADDRESS][PERSON_NAME]"" at bounding box center [535, 275] width 185 height 14
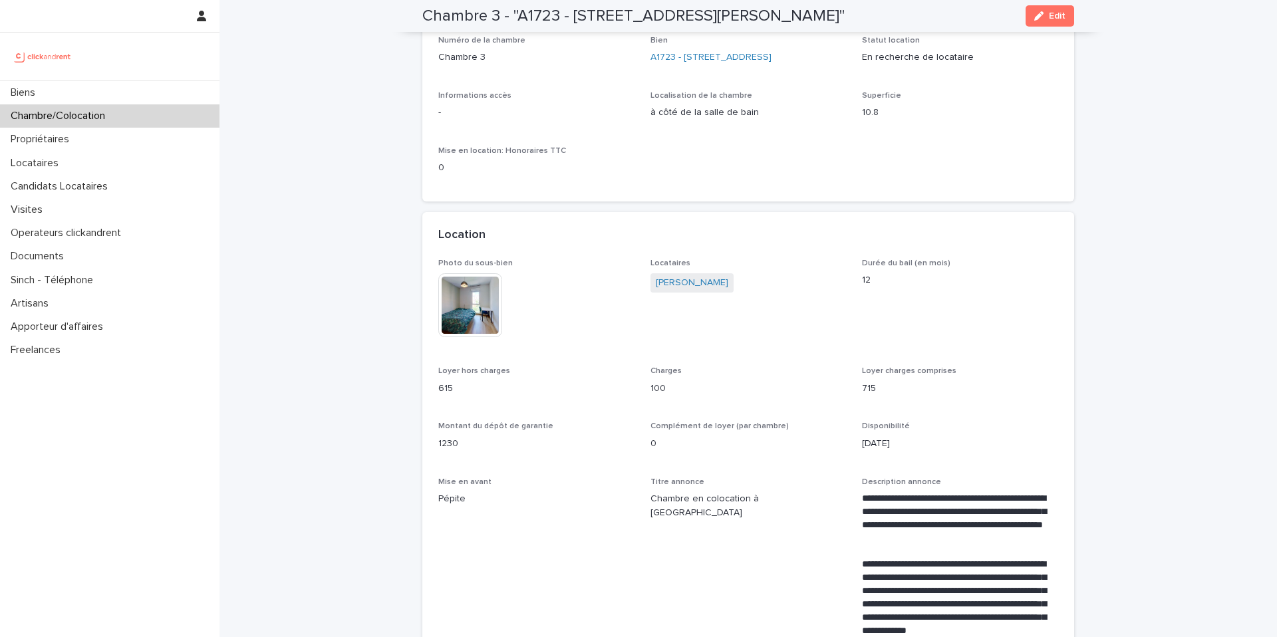
scroll to position [106, 0]
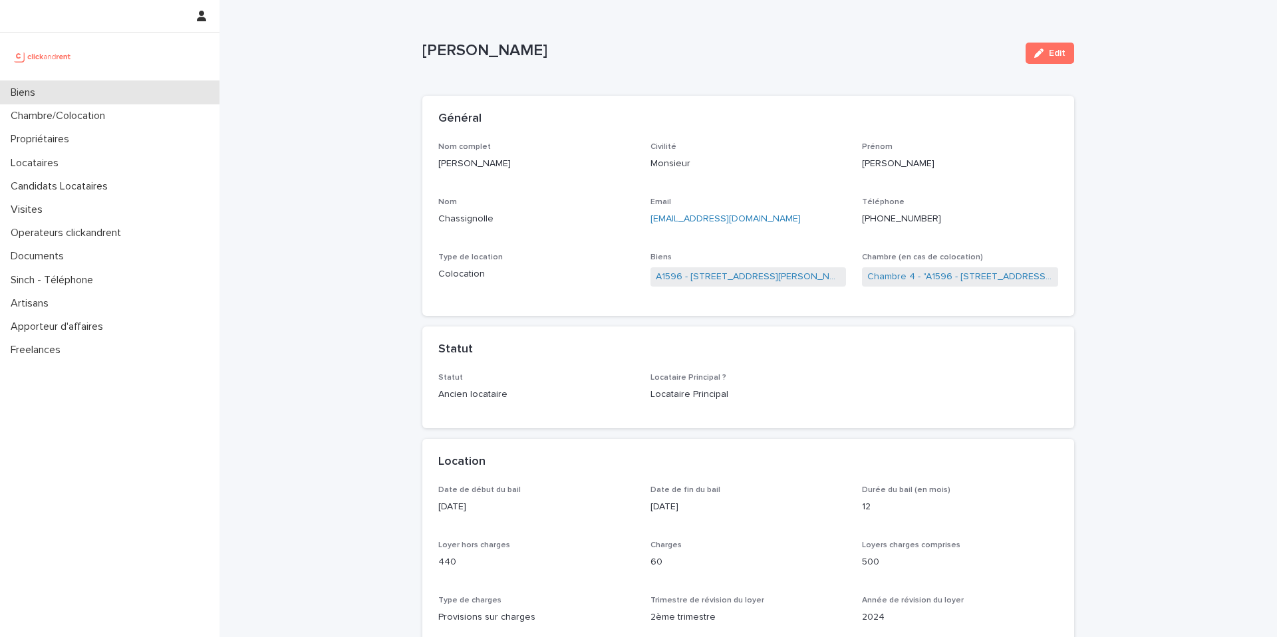
click at [91, 88] on div "Biens" at bounding box center [109, 92] width 219 height 23
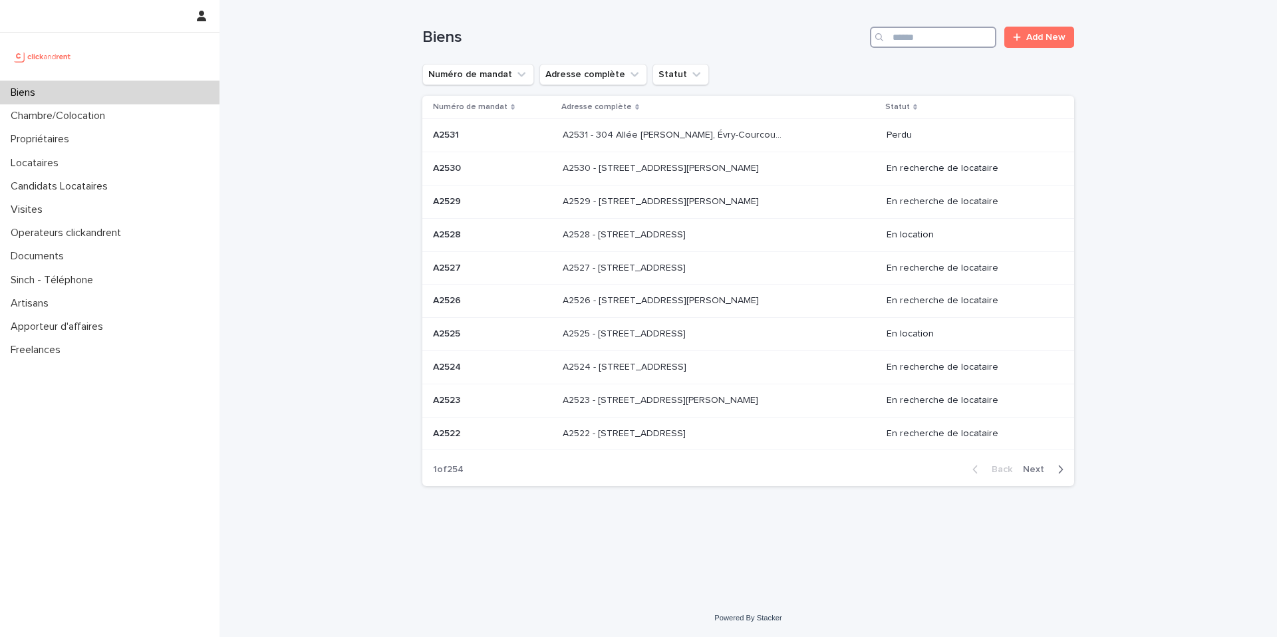
click at [910, 41] on input "Search" at bounding box center [933, 37] width 126 height 21
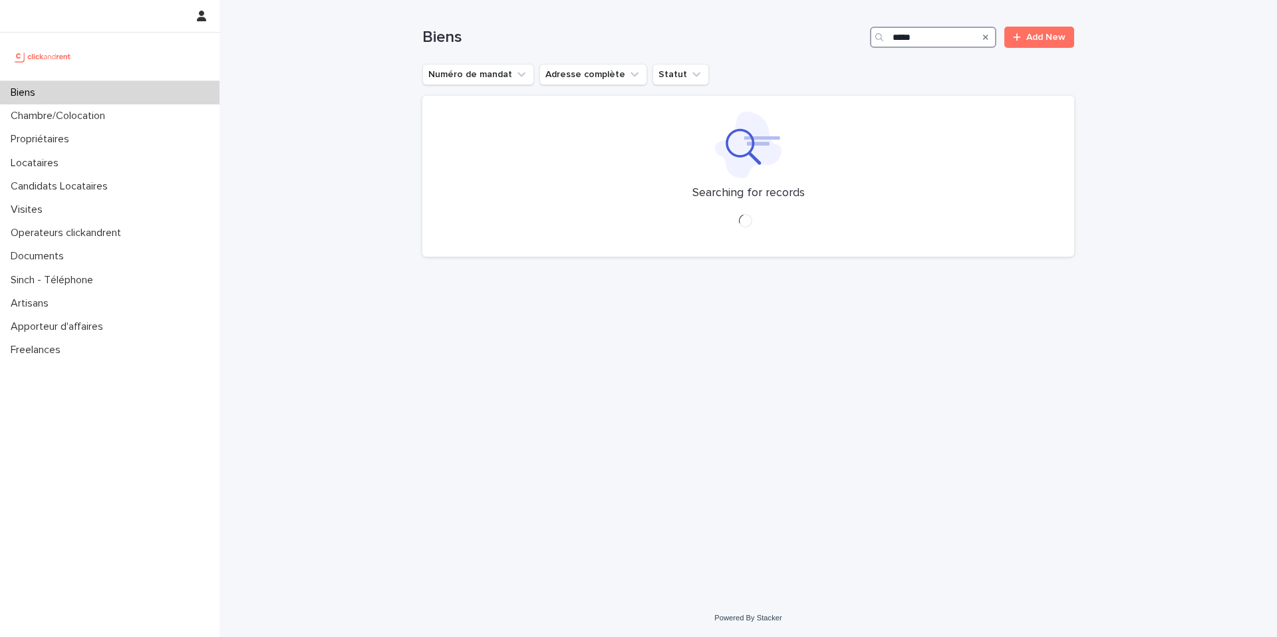
type input "*****"
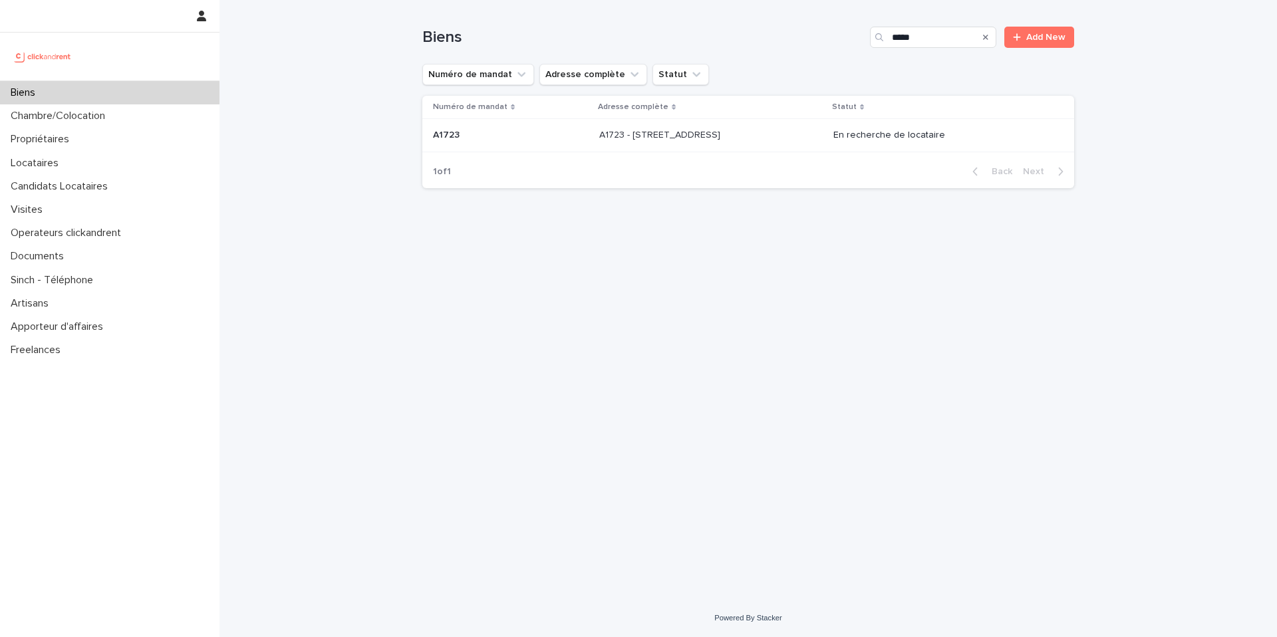
click at [723, 137] on p "A1723 - [STREET_ADDRESS]" at bounding box center [661, 134] width 124 height 14
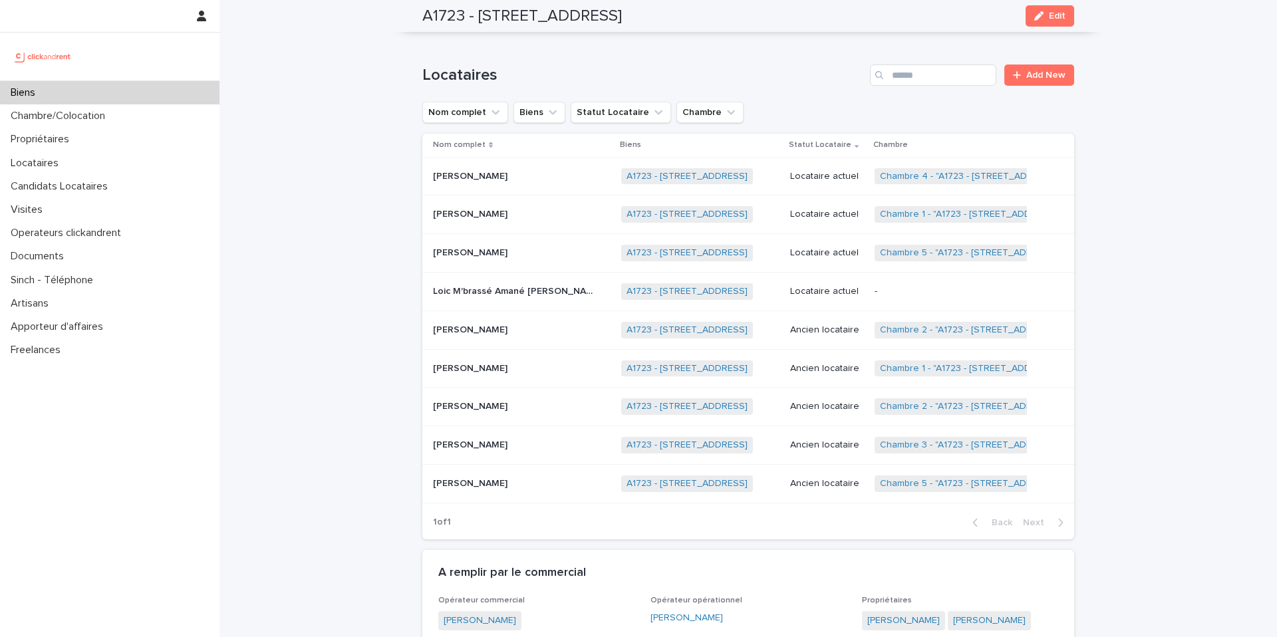
scroll to position [679, 0]
click at [152, 93] on div "Biens" at bounding box center [109, 92] width 219 height 23
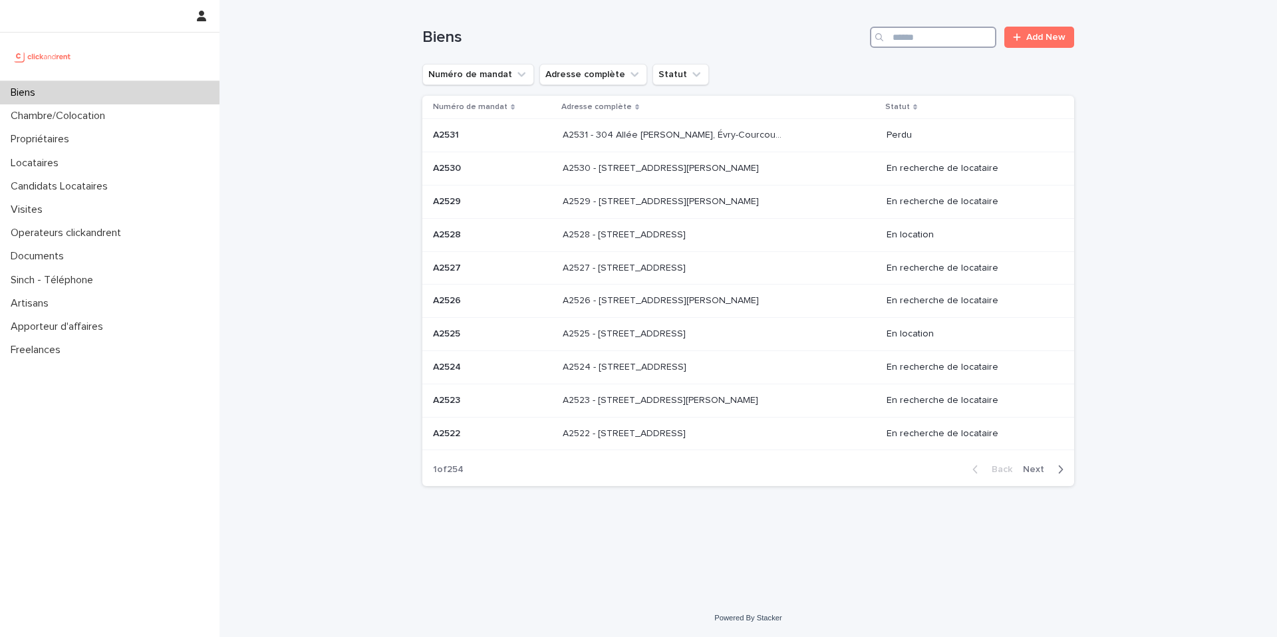
click at [924, 35] on input "Search" at bounding box center [933, 37] width 126 height 21
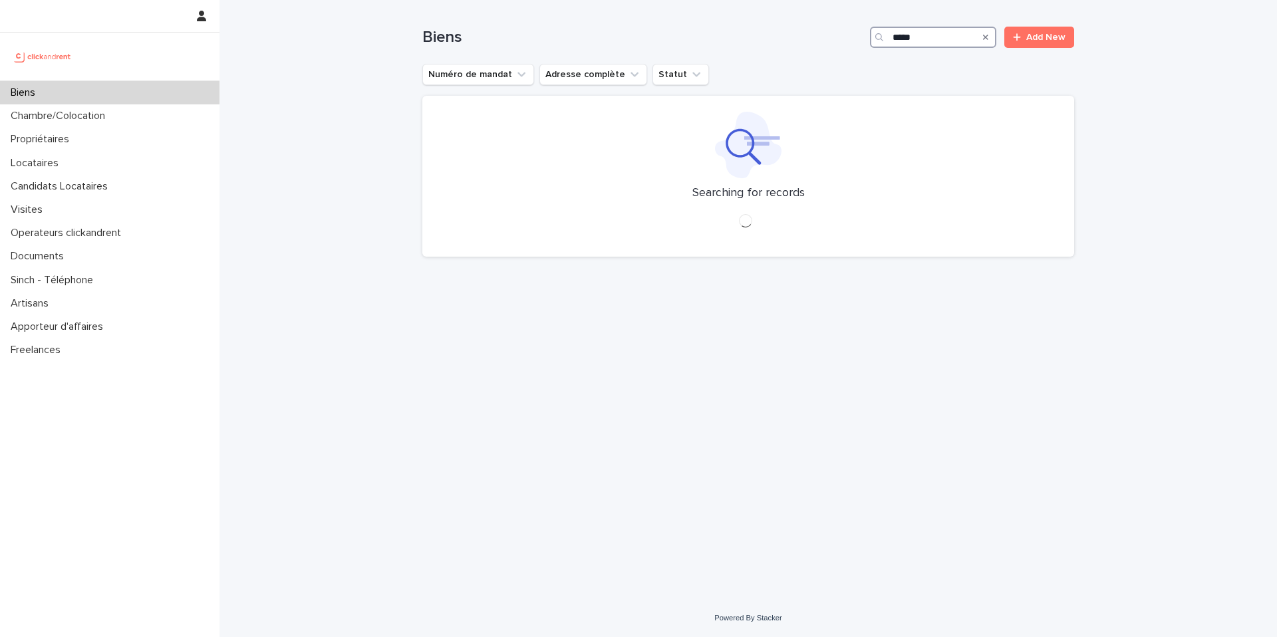
type input "*****"
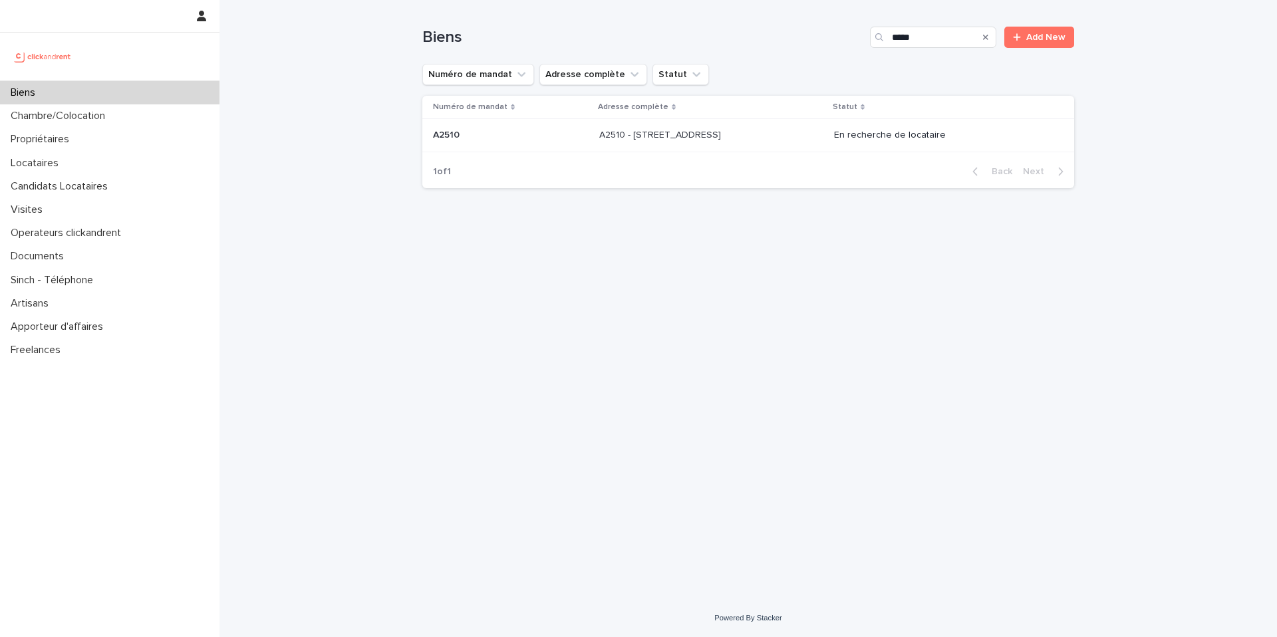
click at [731, 142] on div "A2510 - 51 rue Jacquard, Lille 59260 A2510 - 51 rue Jacquard, Lille 59260" at bounding box center [711, 135] width 224 height 22
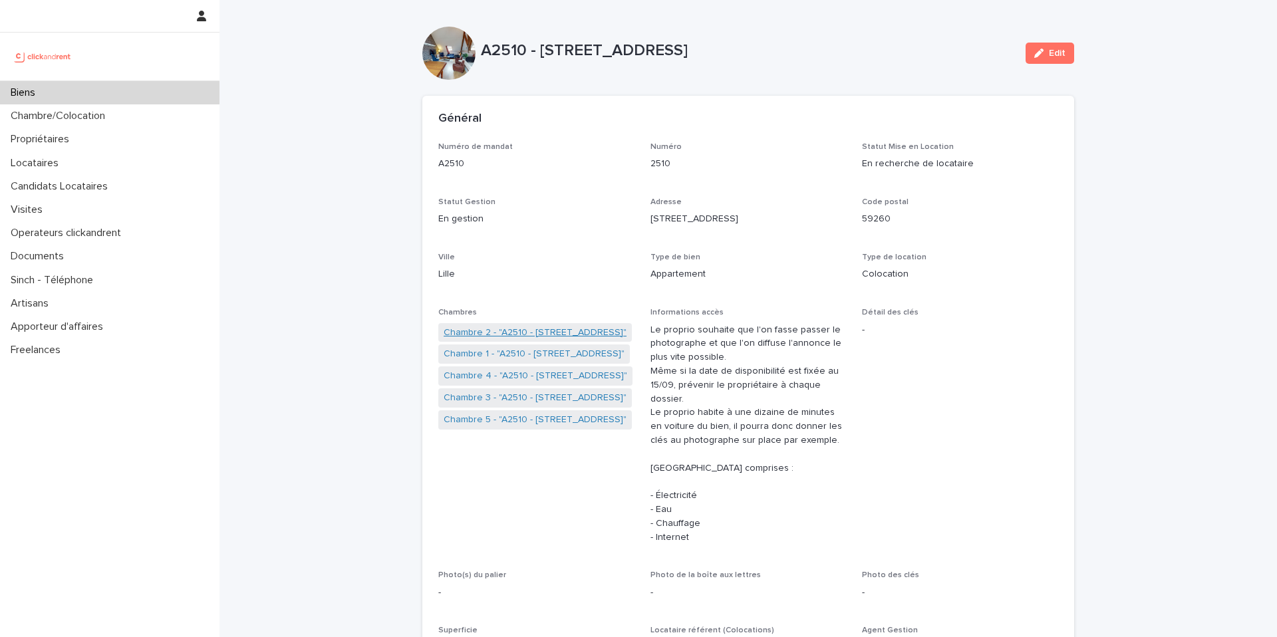
click at [518, 327] on link "Chambre 2 - "A2510 - 51 rue Jacquard, Lille 59260"" at bounding box center [534, 333] width 183 height 14
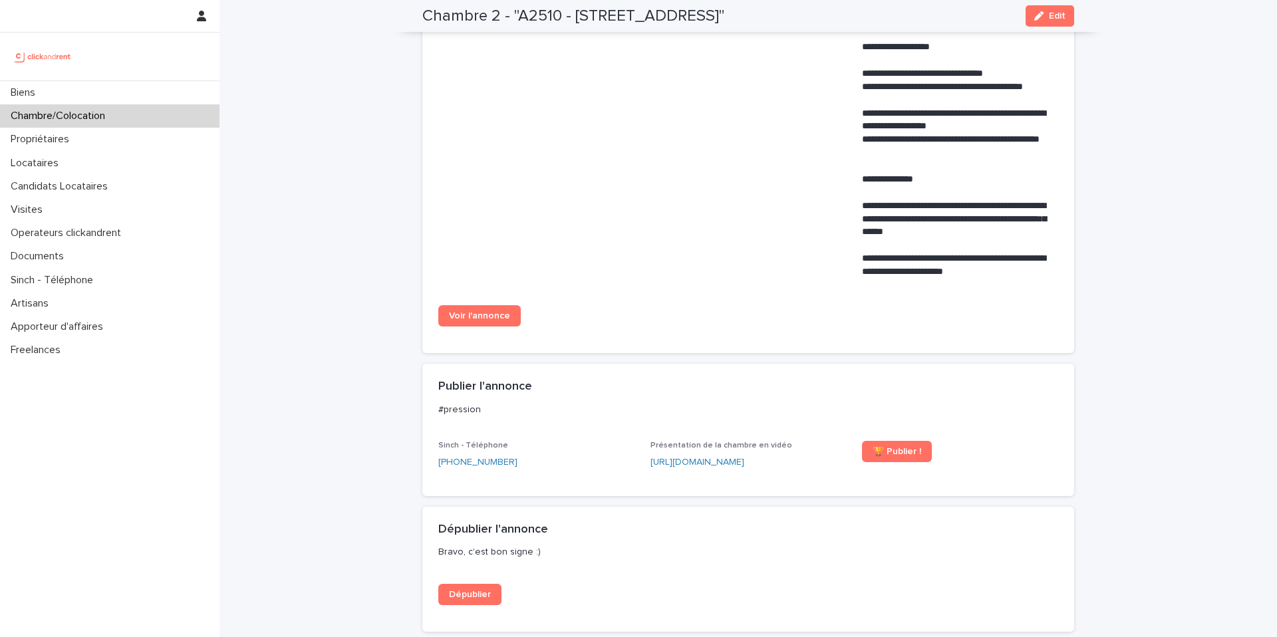
scroll to position [1400, 0]
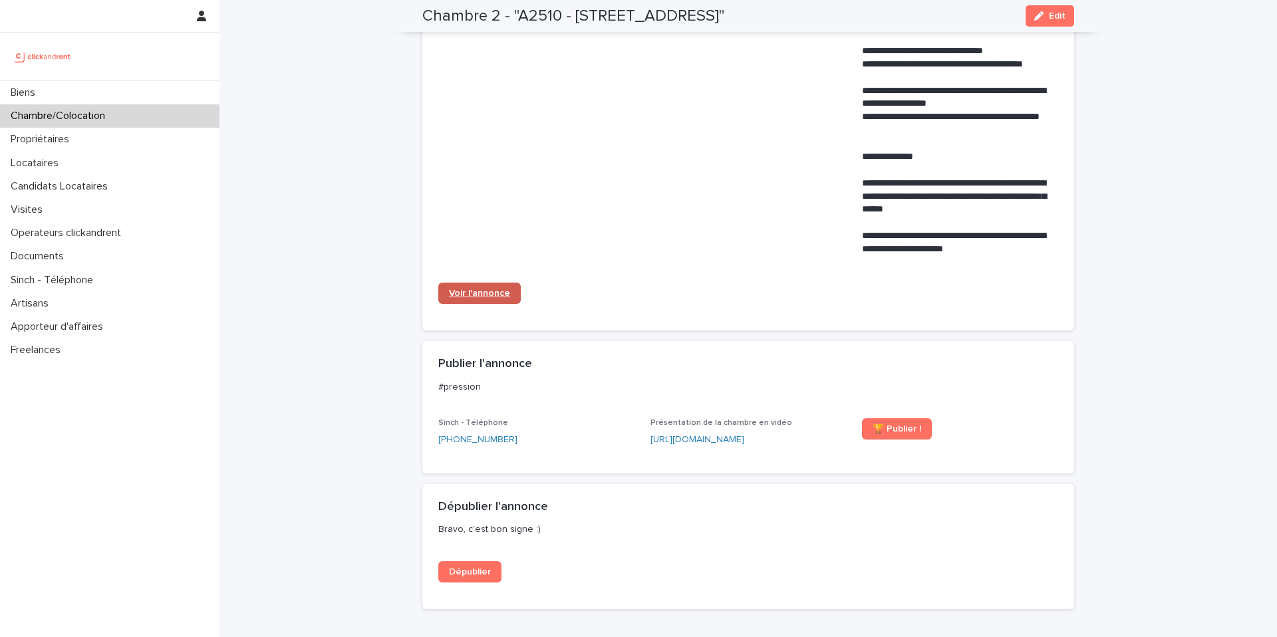
click at [490, 302] on link "Voir l'annonce" at bounding box center [479, 293] width 82 height 21
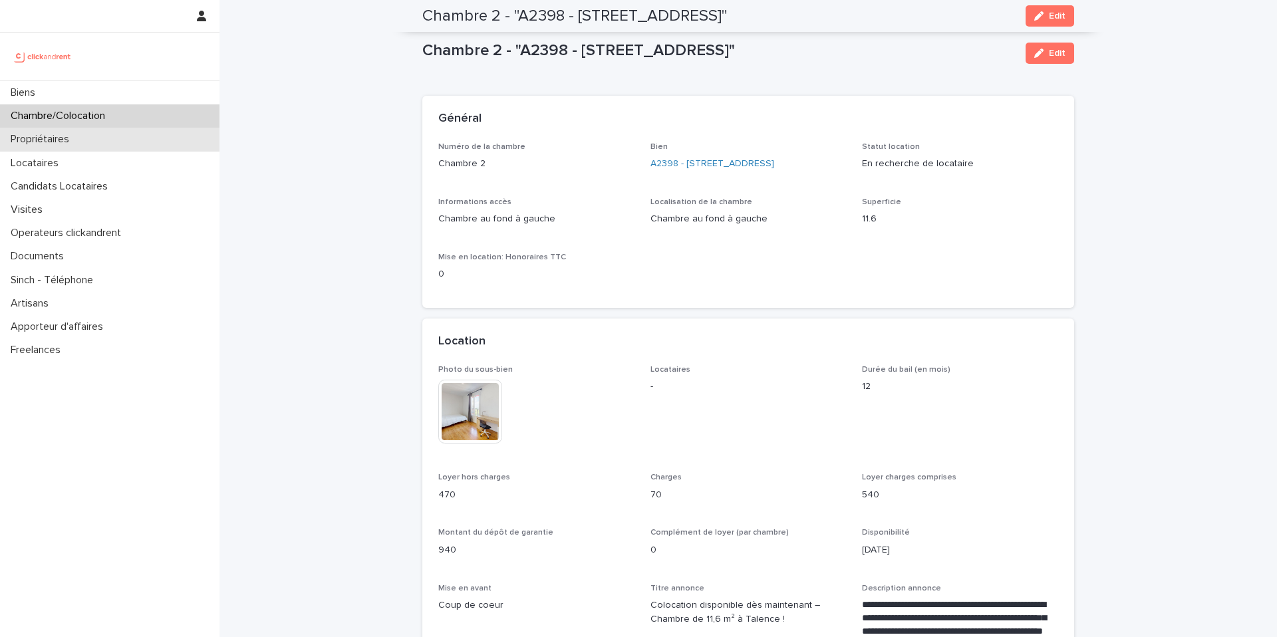
scroll to position [1302, 0]
